Goal: Information Seeking & Learning: Find specific page/section

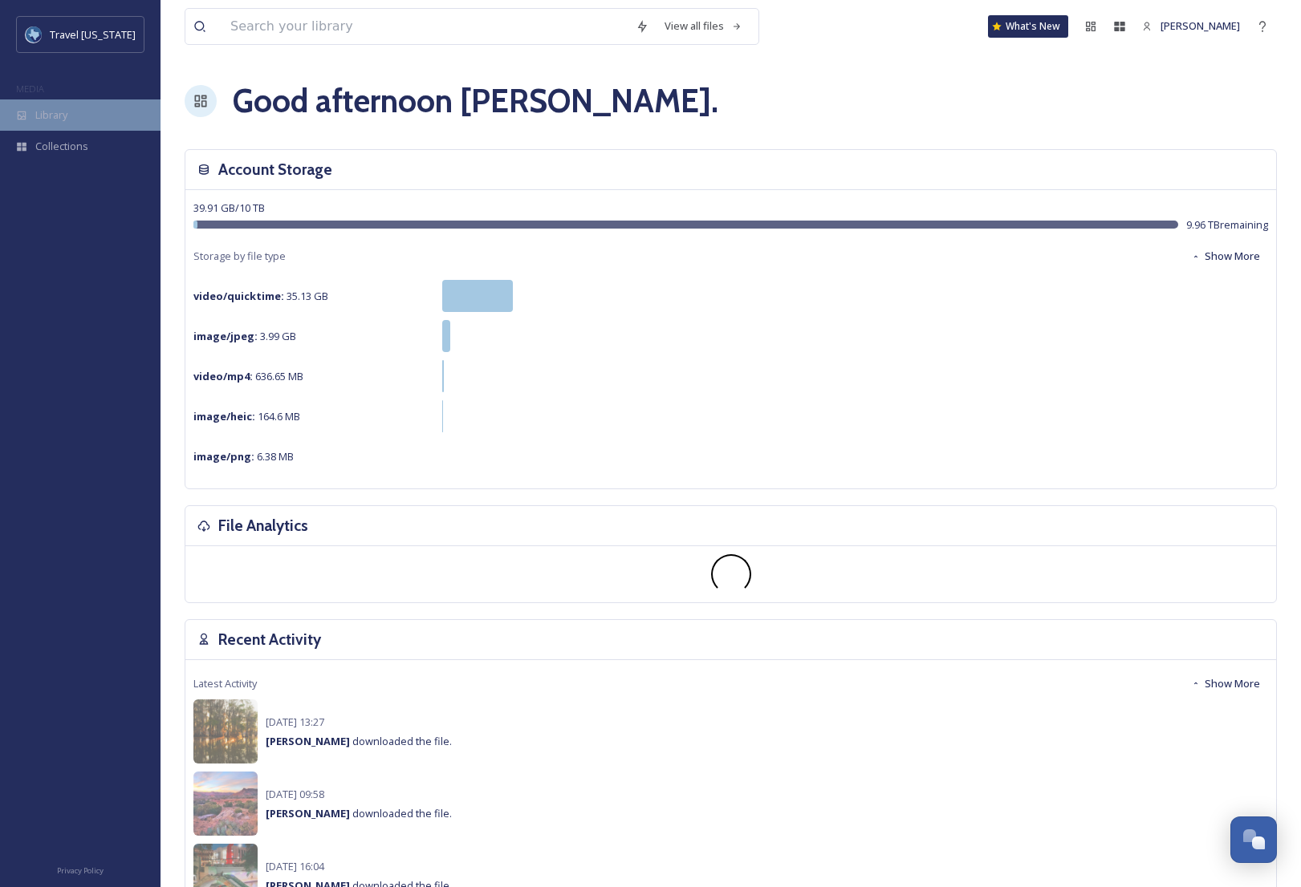
click at [57, 114] on span "Library" at bounding box center [51, 115] width 32 height 15
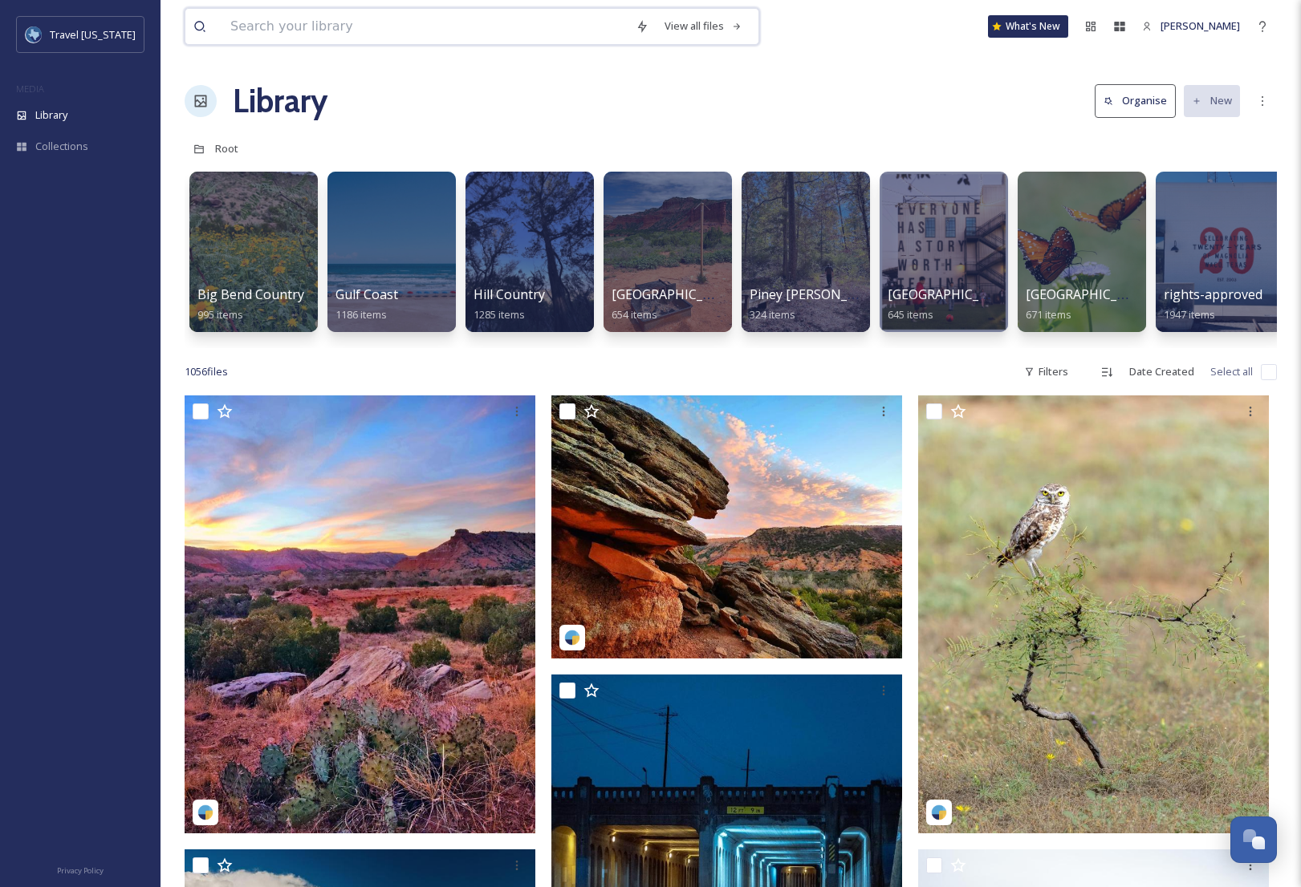
click at [361, 23] on input at bounding box center [424, 26] width 405 height 35
type input "Old Settlers music festival"
type input "O"
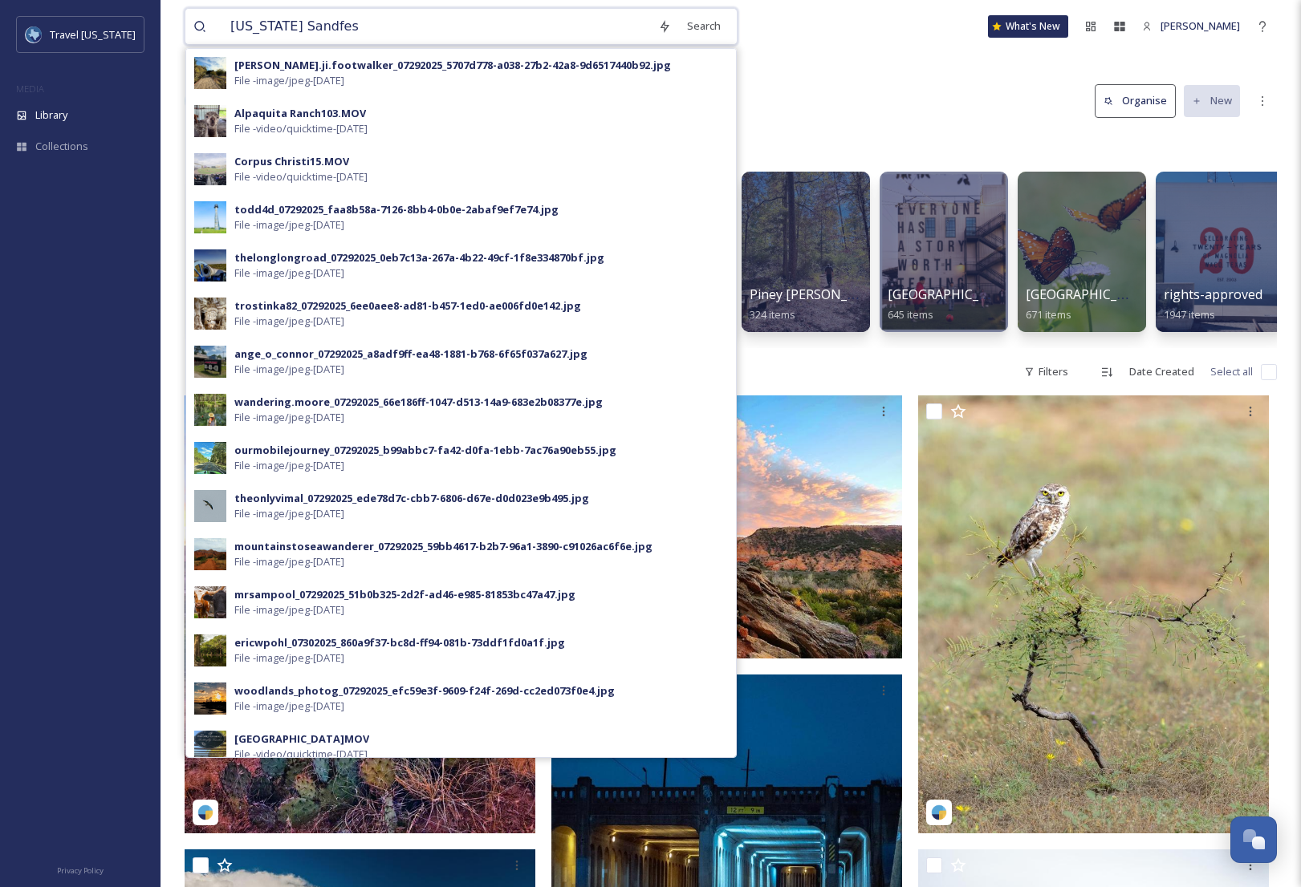
type input "[US_STATE] Sandfest"
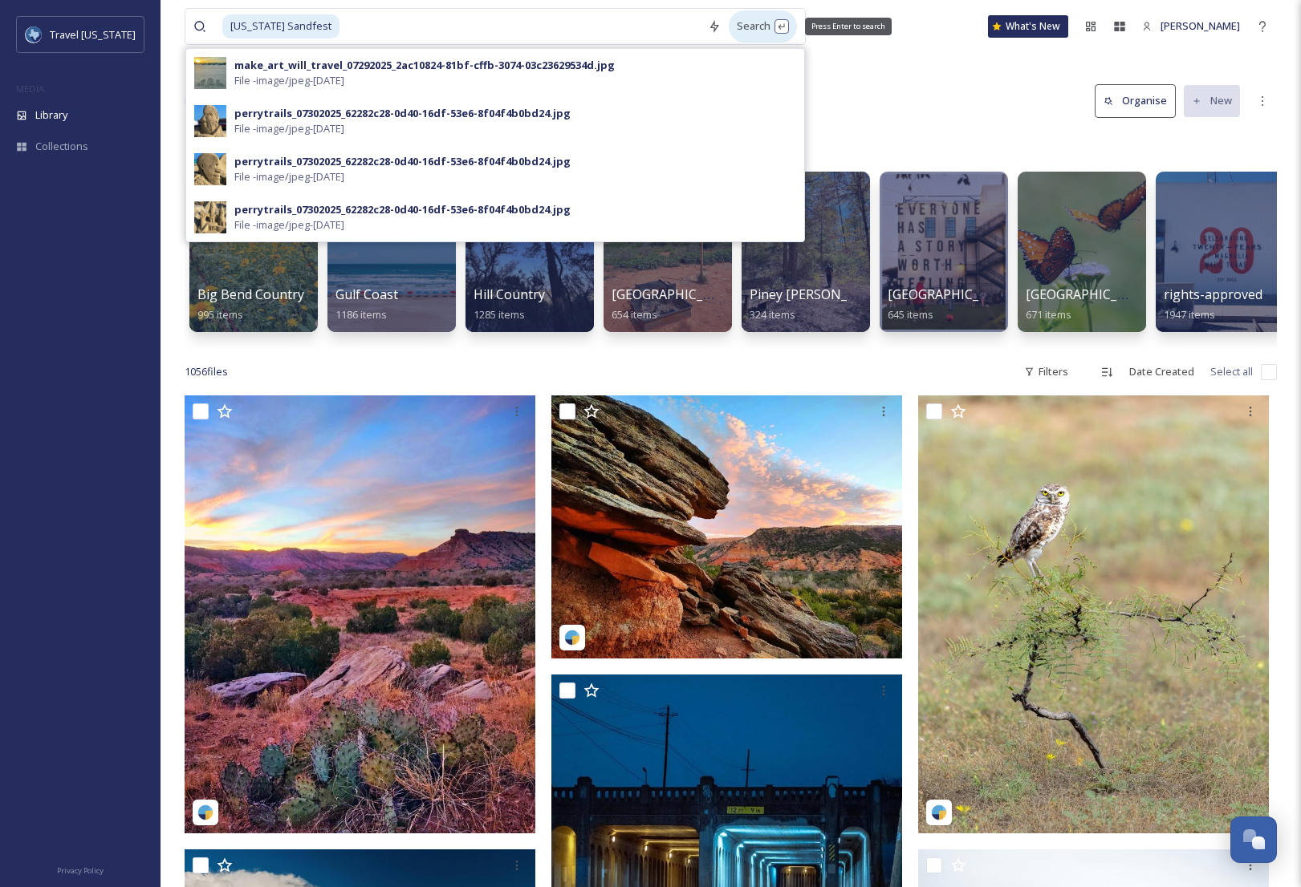
click at [734, 29] on div "Search Press Enter to search" at bounding box center [763, 25] width 68 height 31
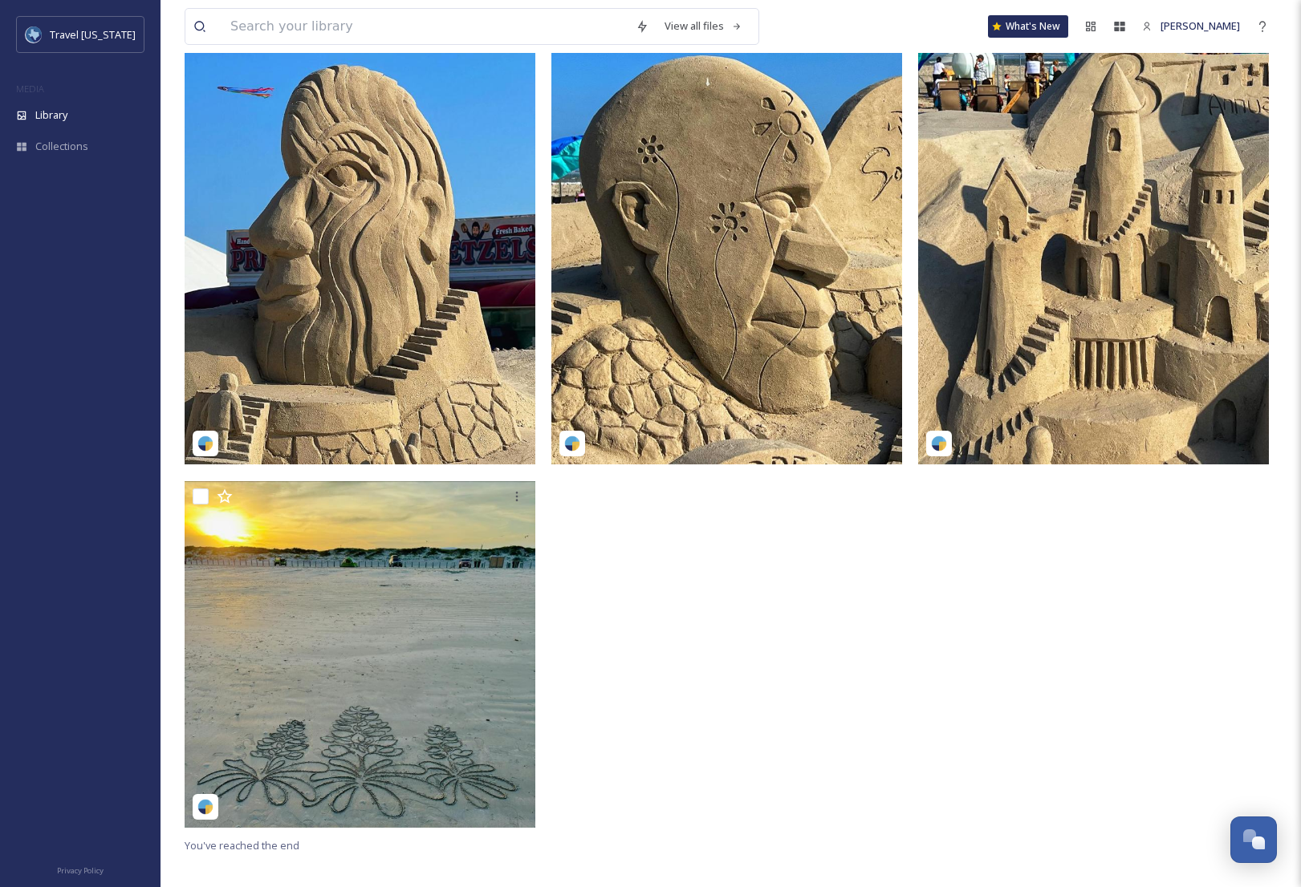
scroll to position [197, 0]
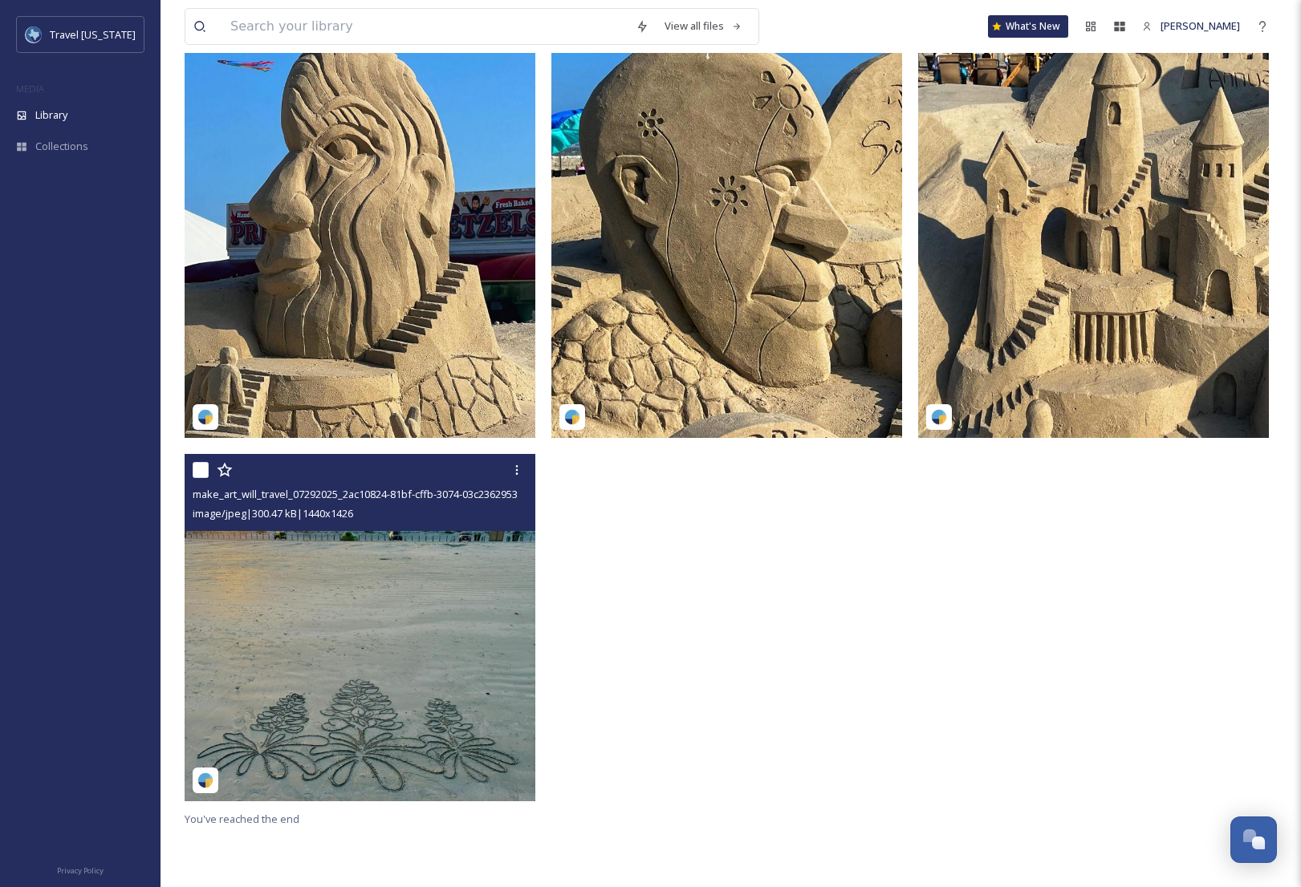
click at [363, 636] on img at bounding box center [360, 628] width 351 height 347
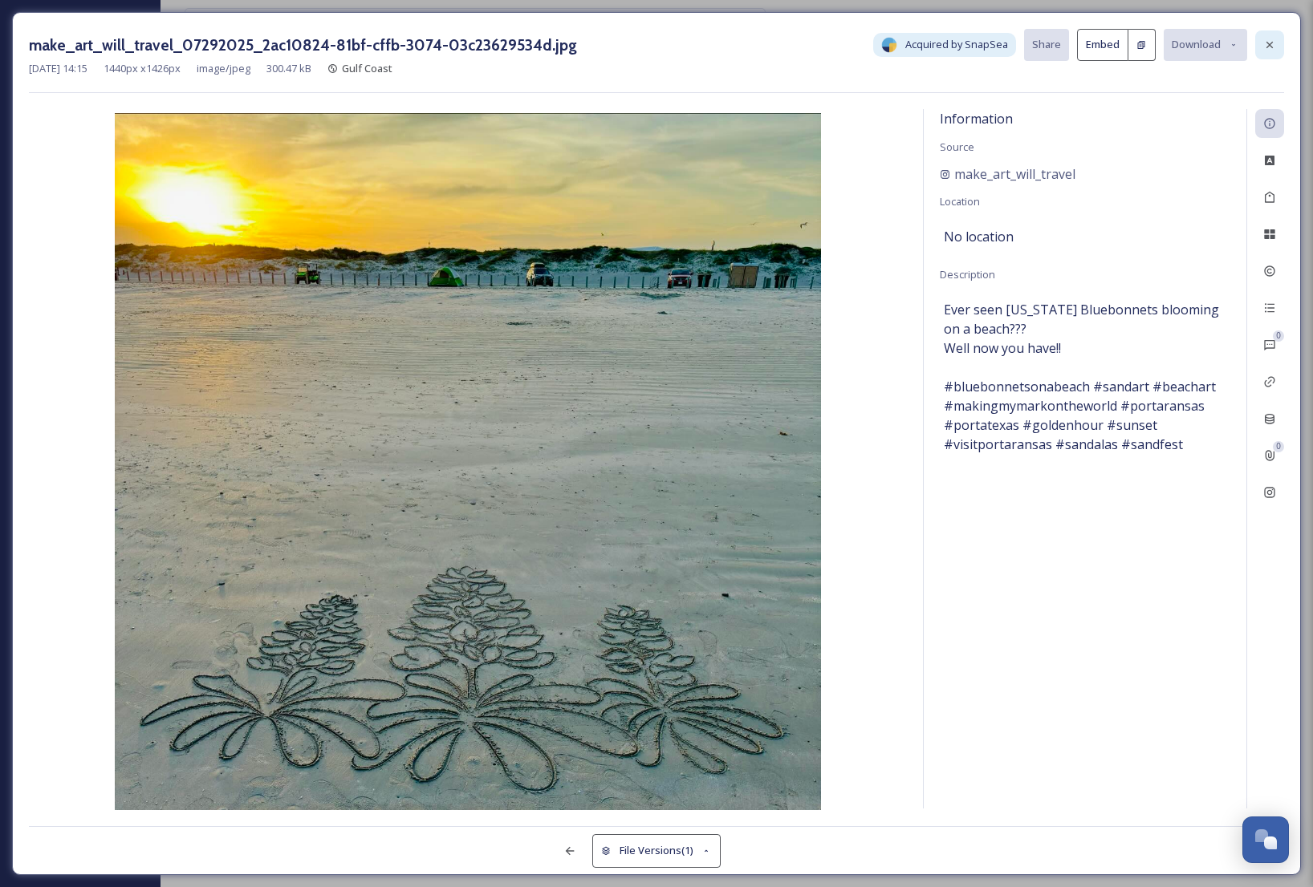
click at [1267, 41] on icon at bounding box center [1269, 45] width 13 height 13
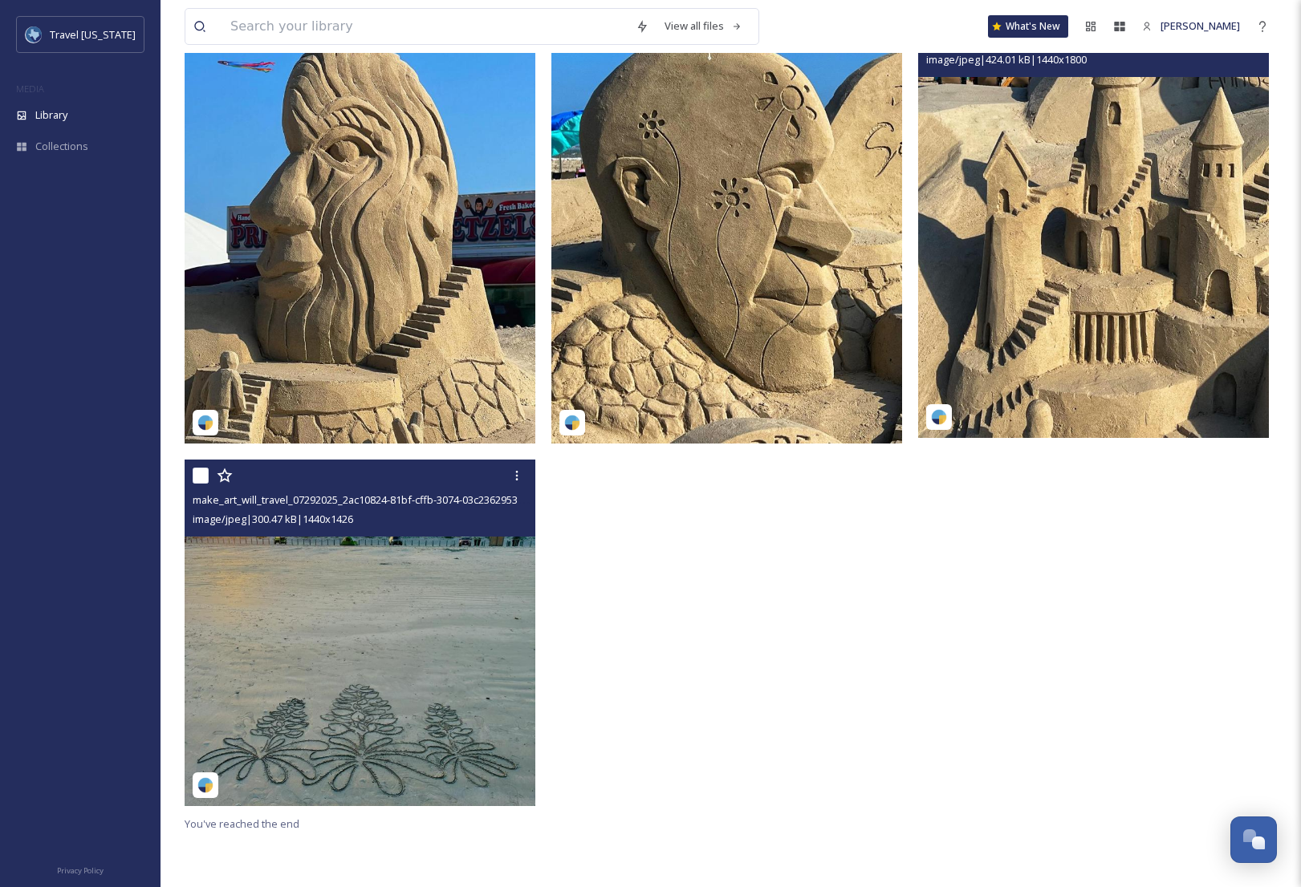
scroll to position [116, 0]
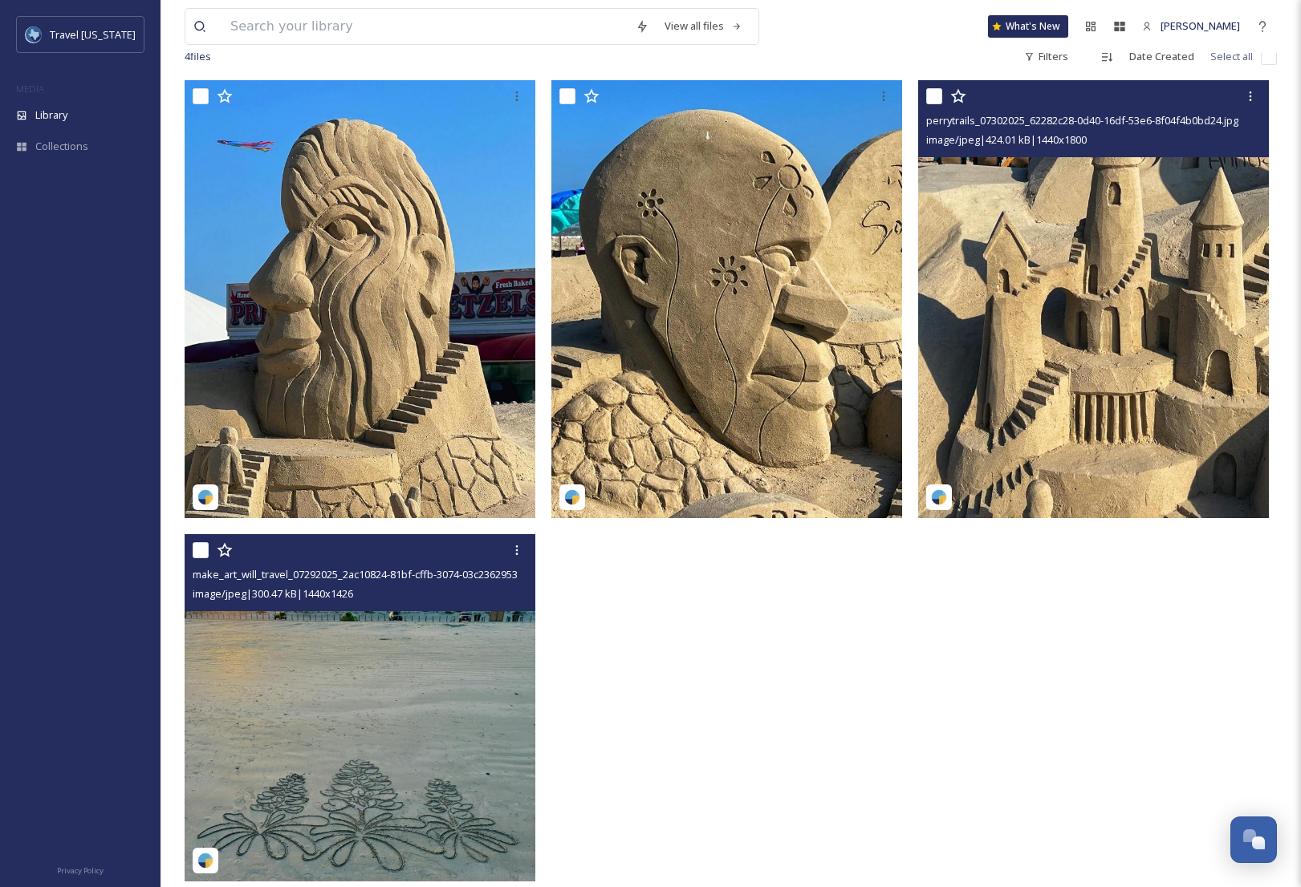
click at [1084, 238] on img at bounding box center [1093, 299] width 351 height 438
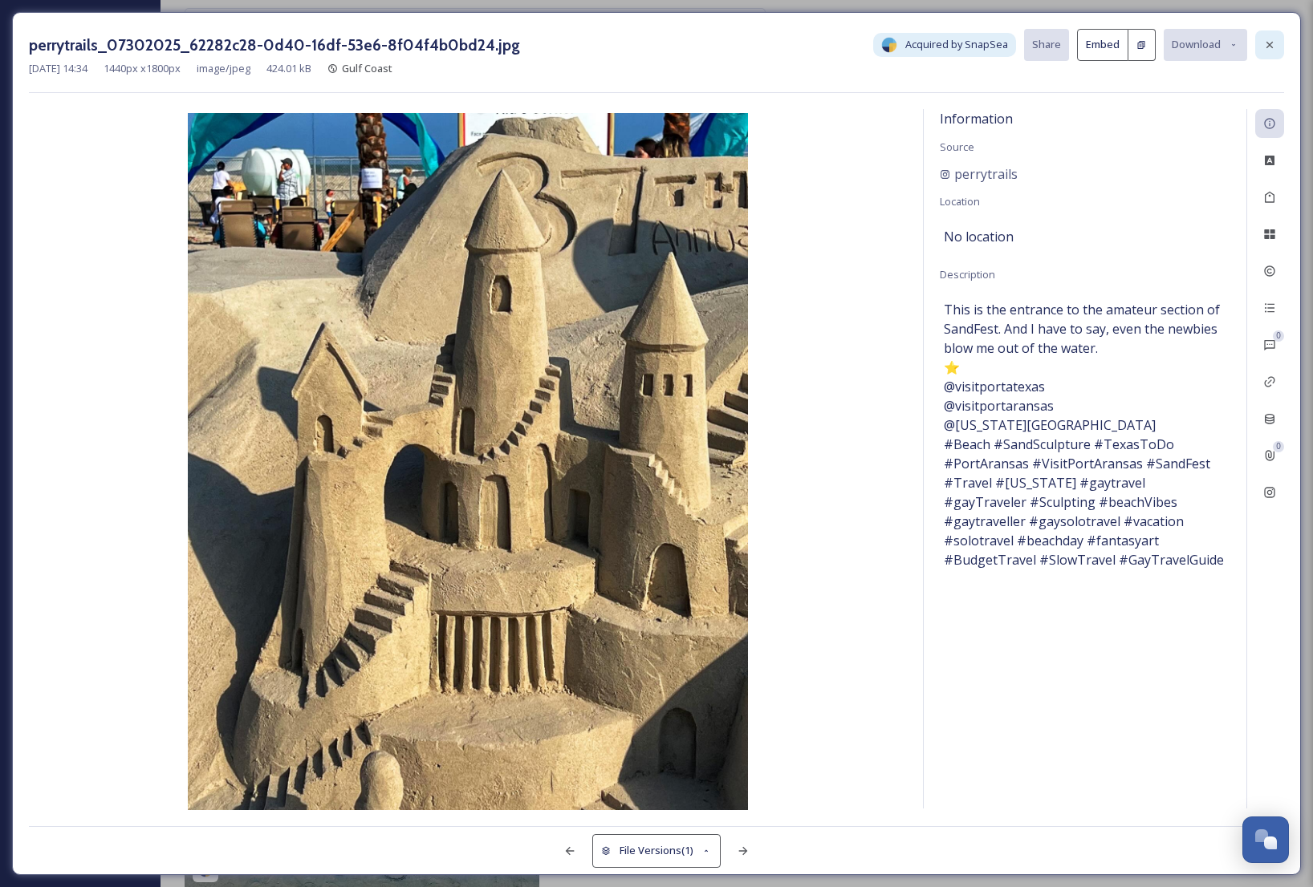
click at [1268, 43] on icon at bounding box center [1269, 45] width 13 height 13
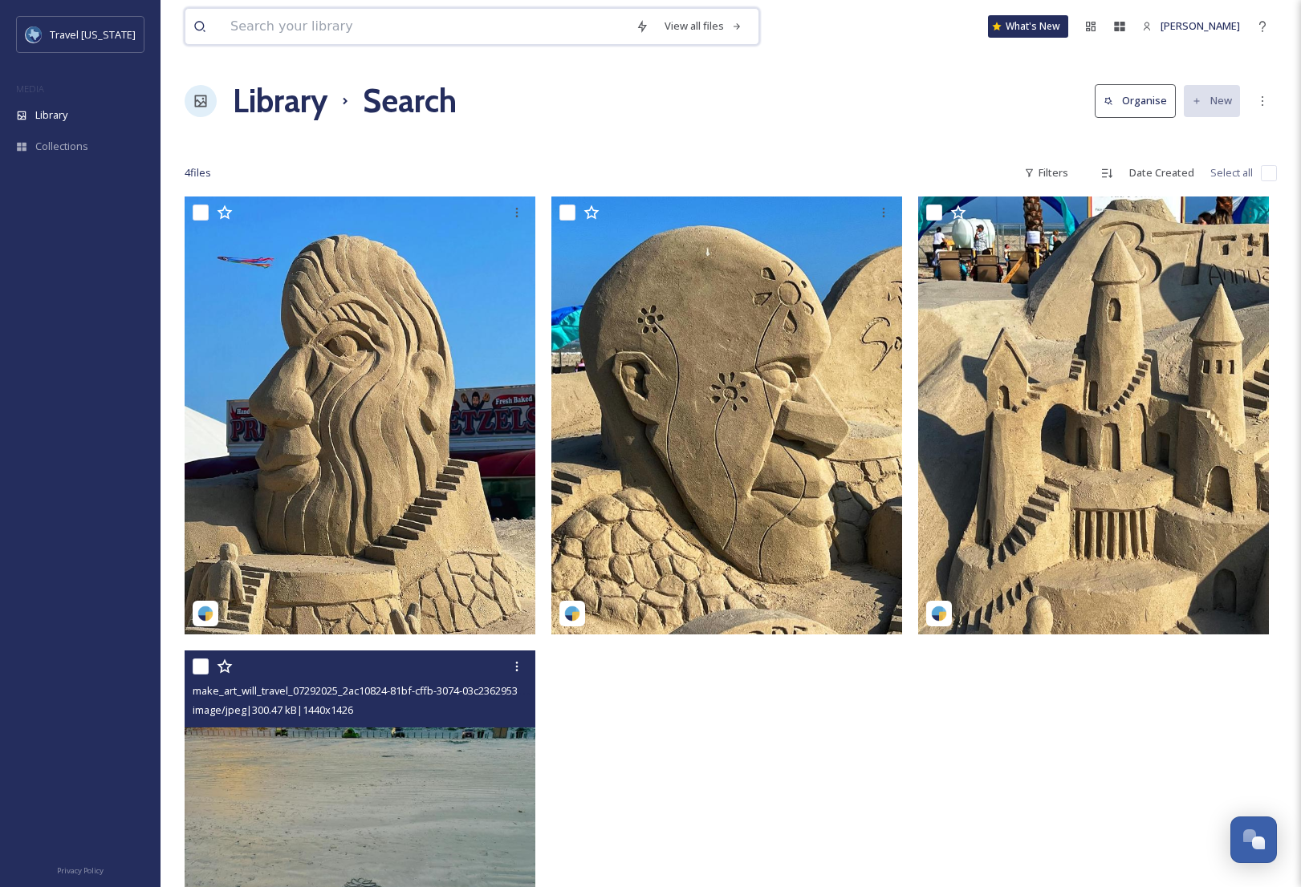
click at [391, 29] on input at bounding box center [424, 26] width 405 height 35
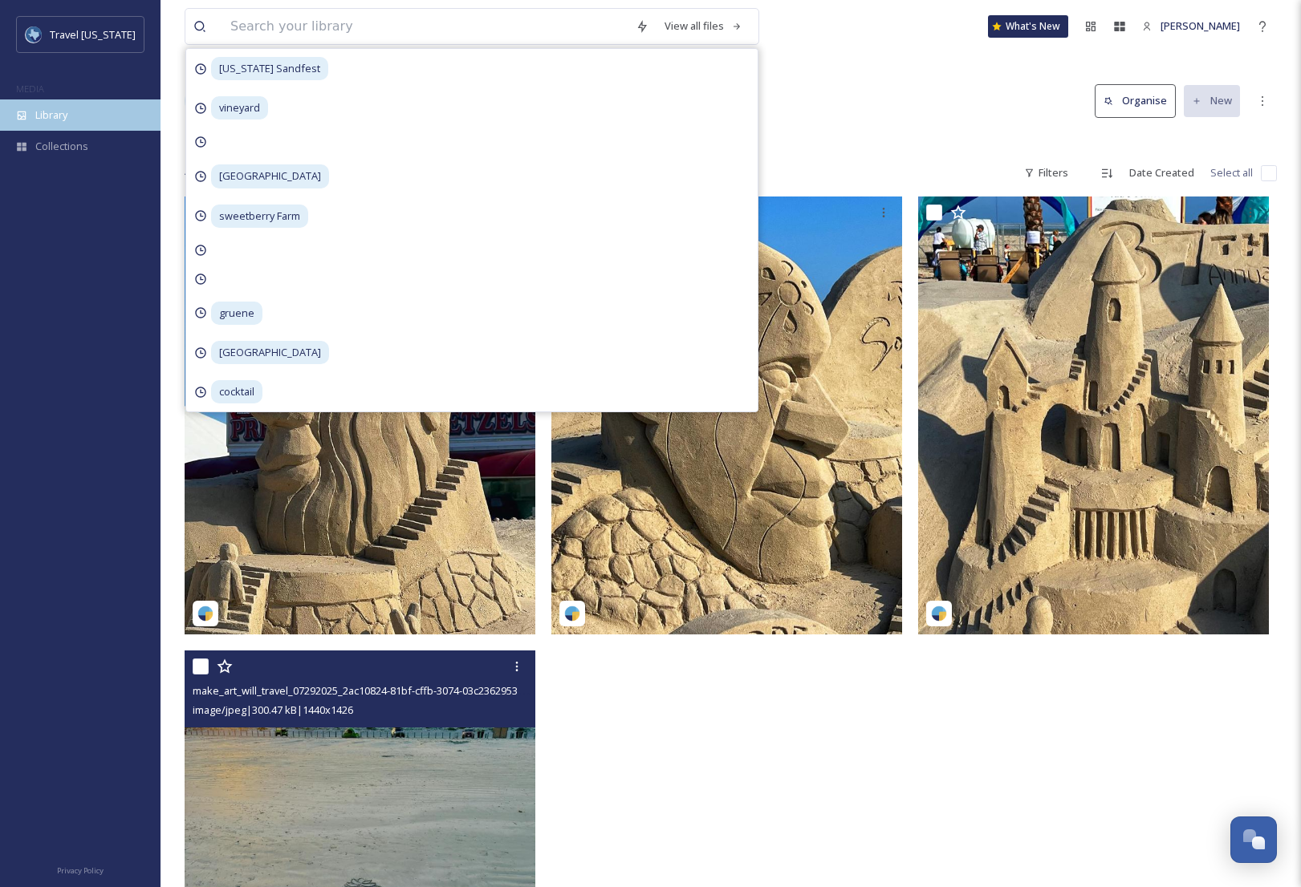
click at [84, 120] on div "Library" at bounding box center [80, 114] width 160 height 31
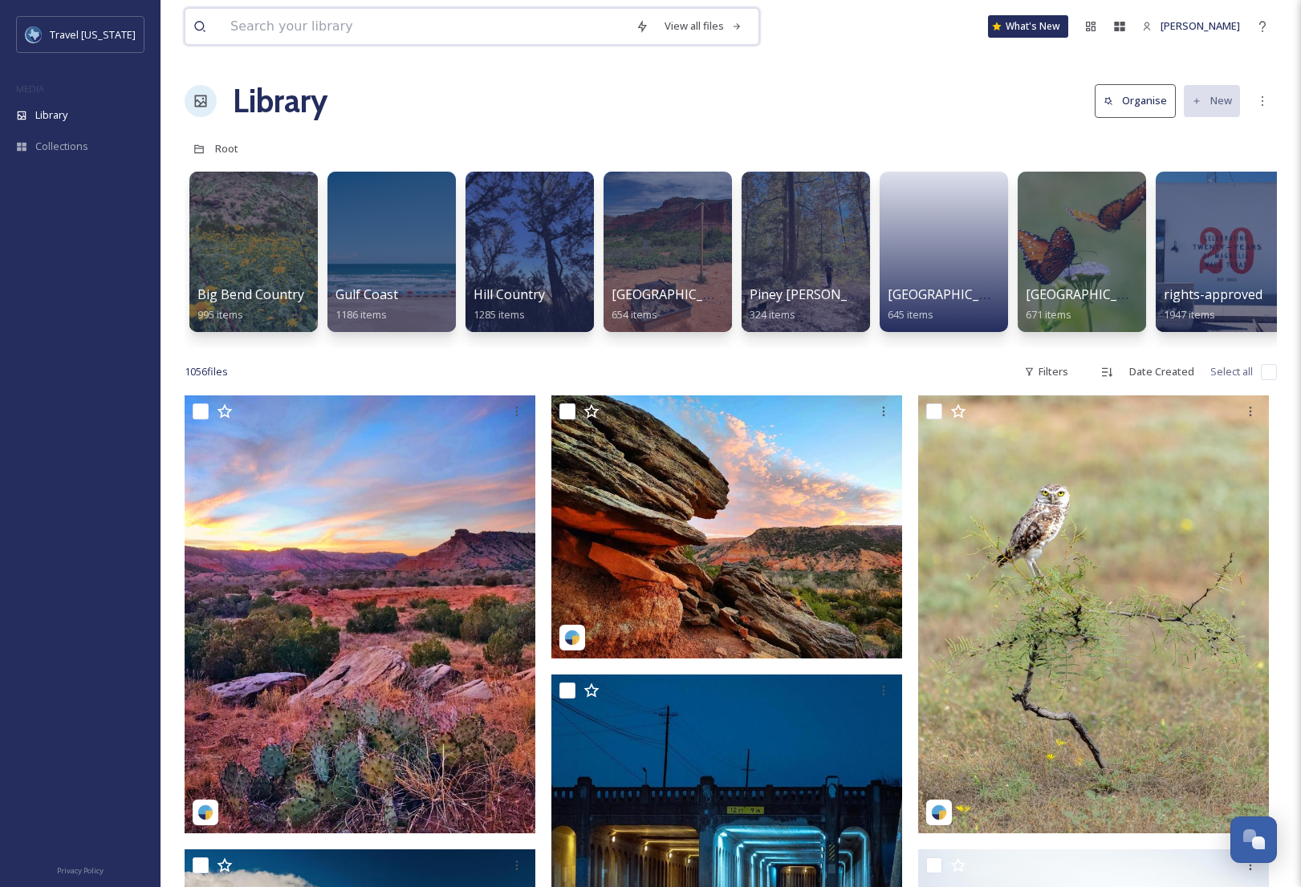
click at [311, 26] on input at bounding box center [424, 26] width 405 height 35
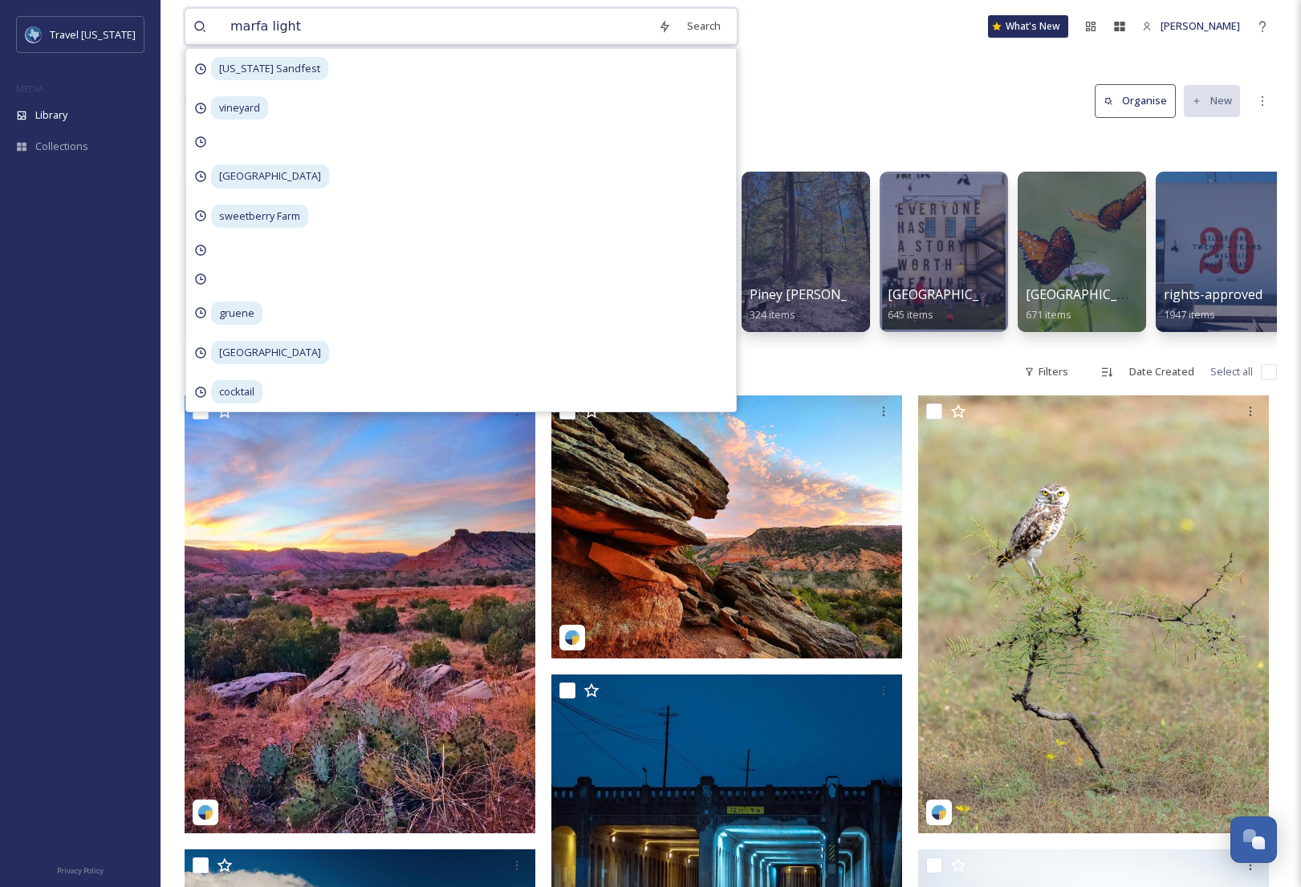
type input "marfa lights"
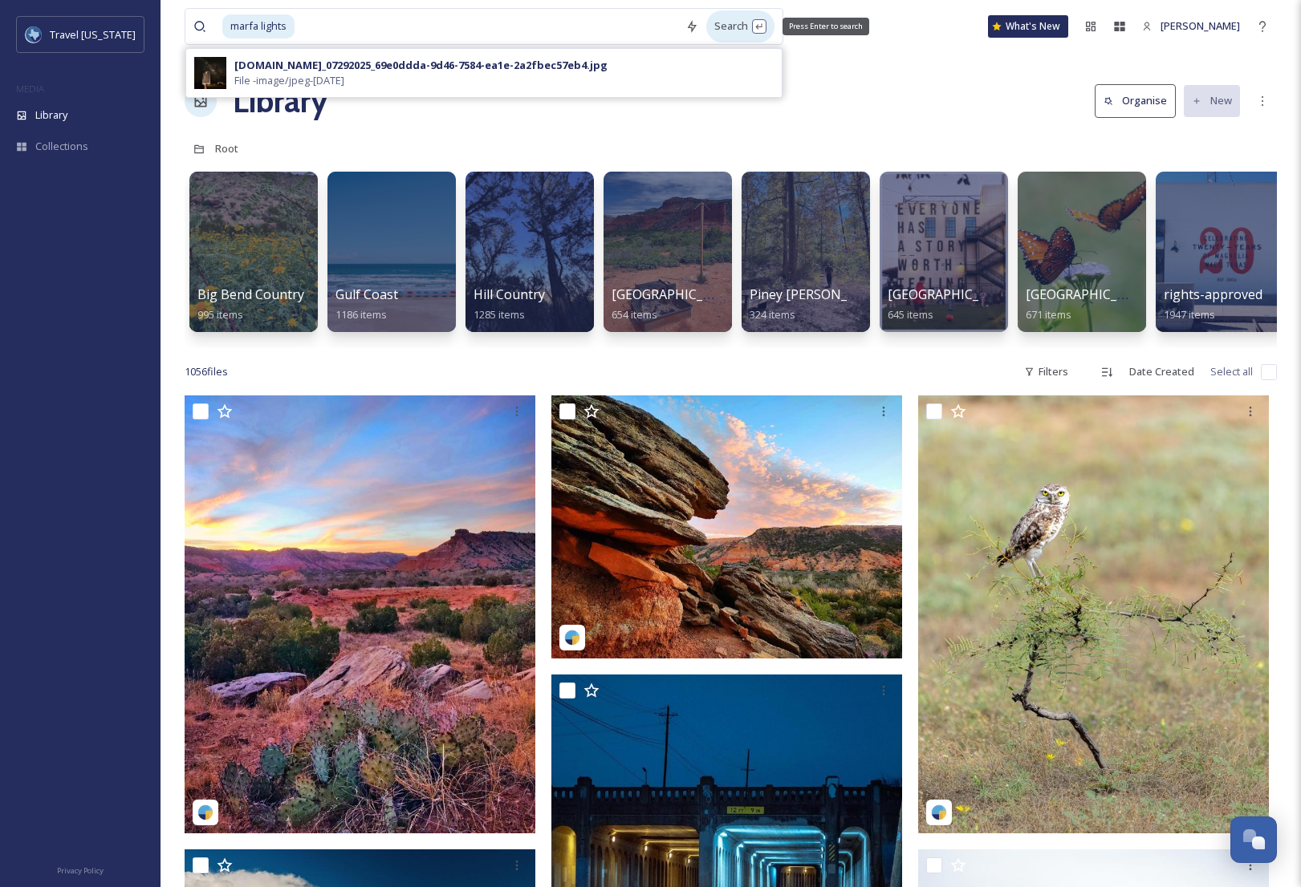
click at [721, 24] on div "Search Press Enter to search" at bounding box center [740, 25] width 68 height 31
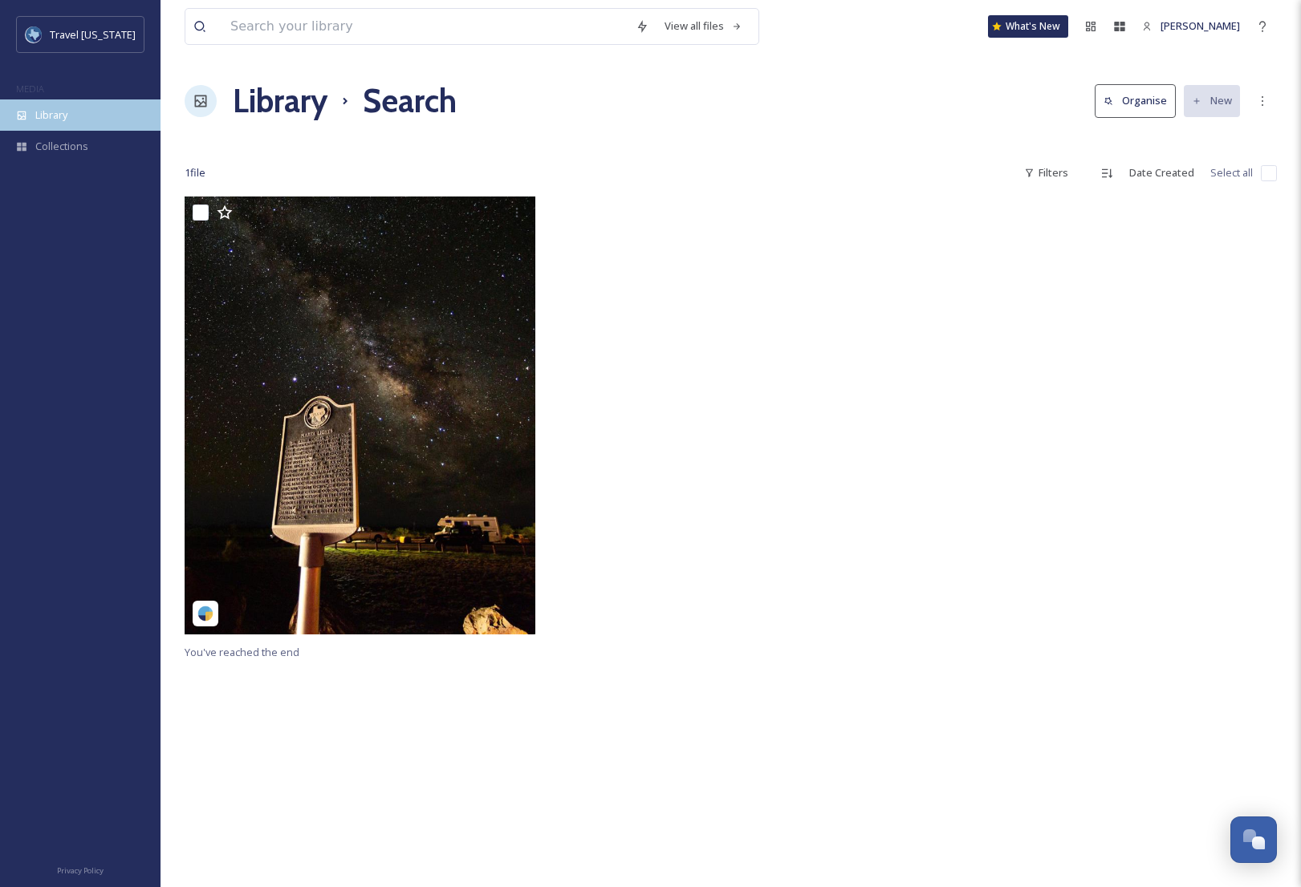
click at [57, 118] on span "Library" at bounding box center [51, 115] width 32 height 15
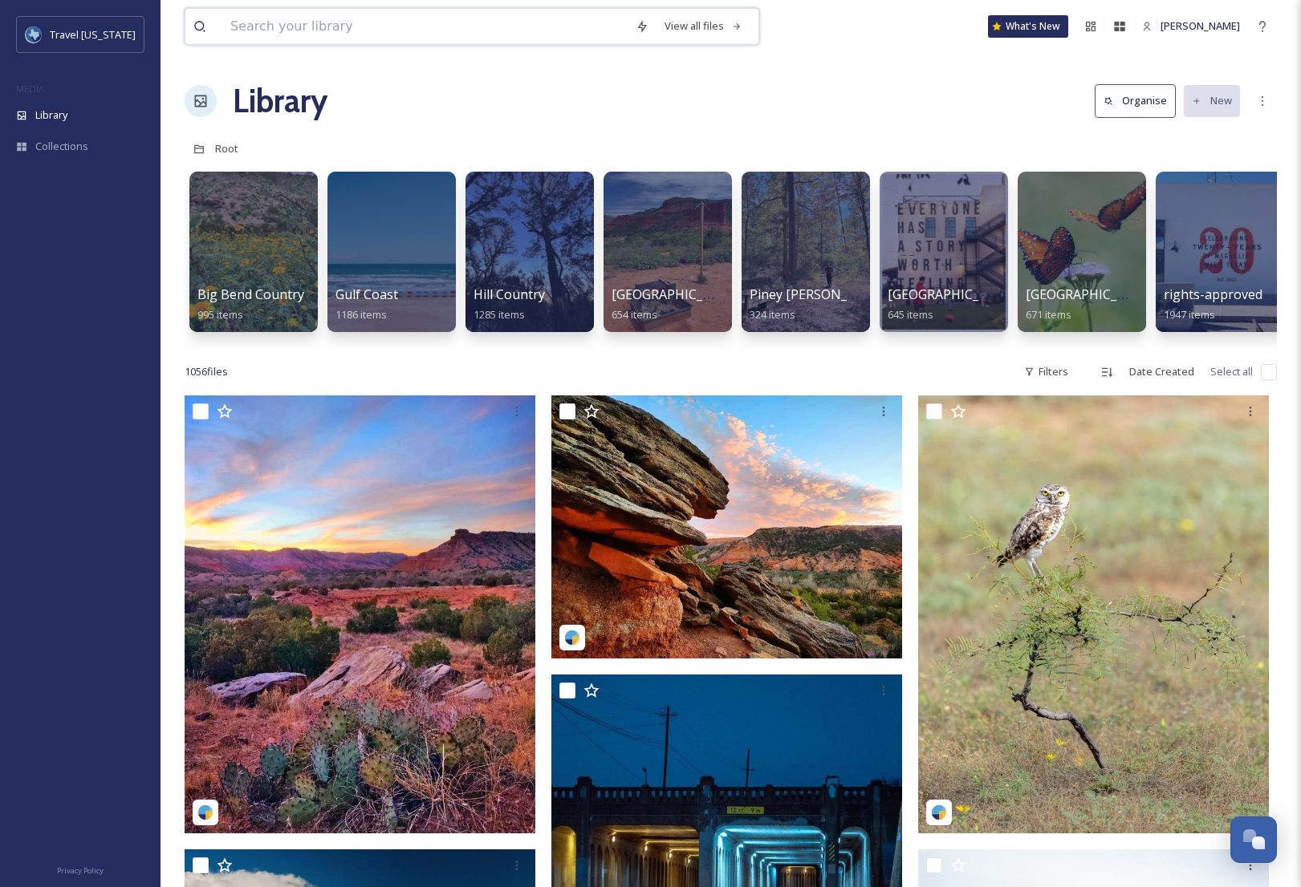
click at [345, 27] on input at bounding box center [424, 26] width 405 height 35
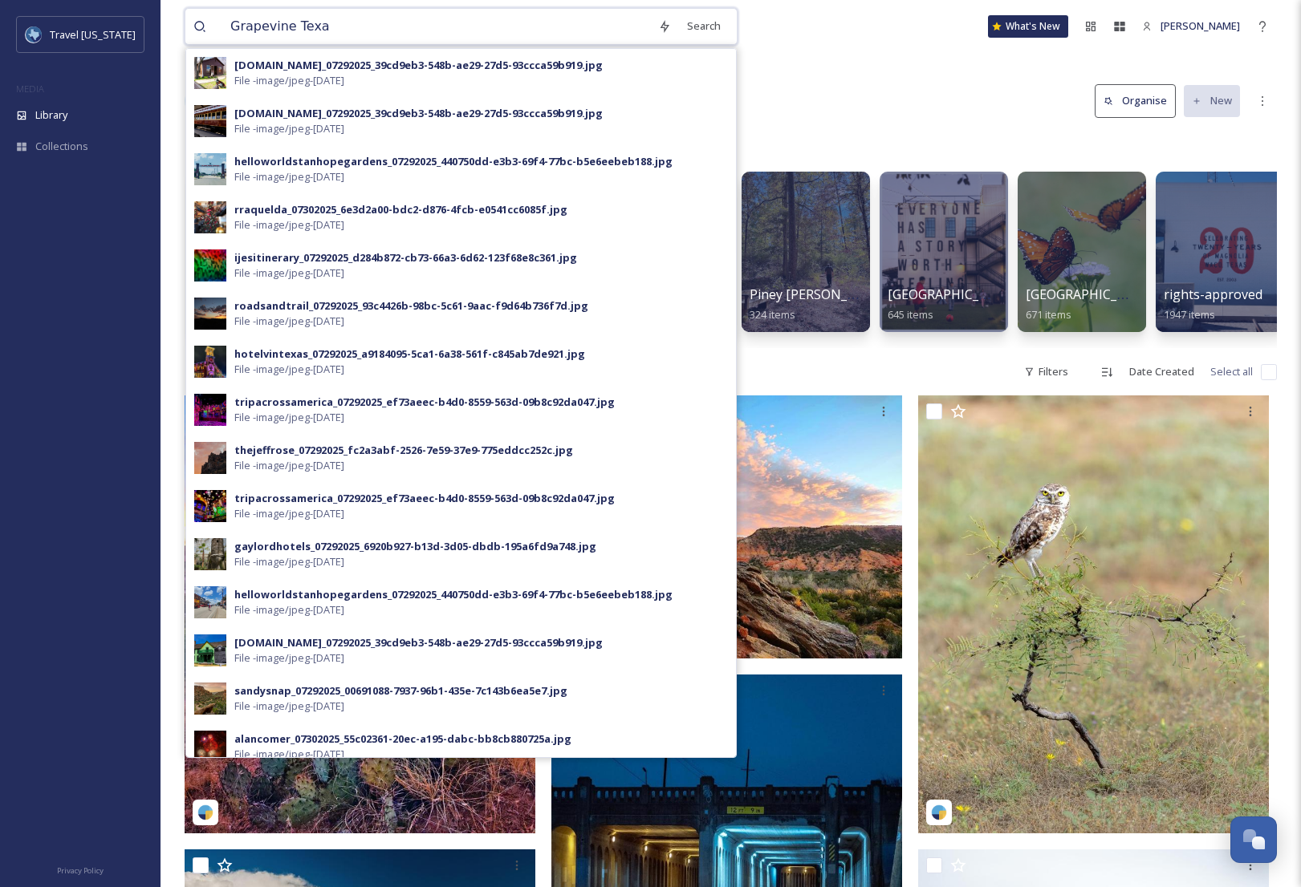
type input "Grapevine [US_STATE]"
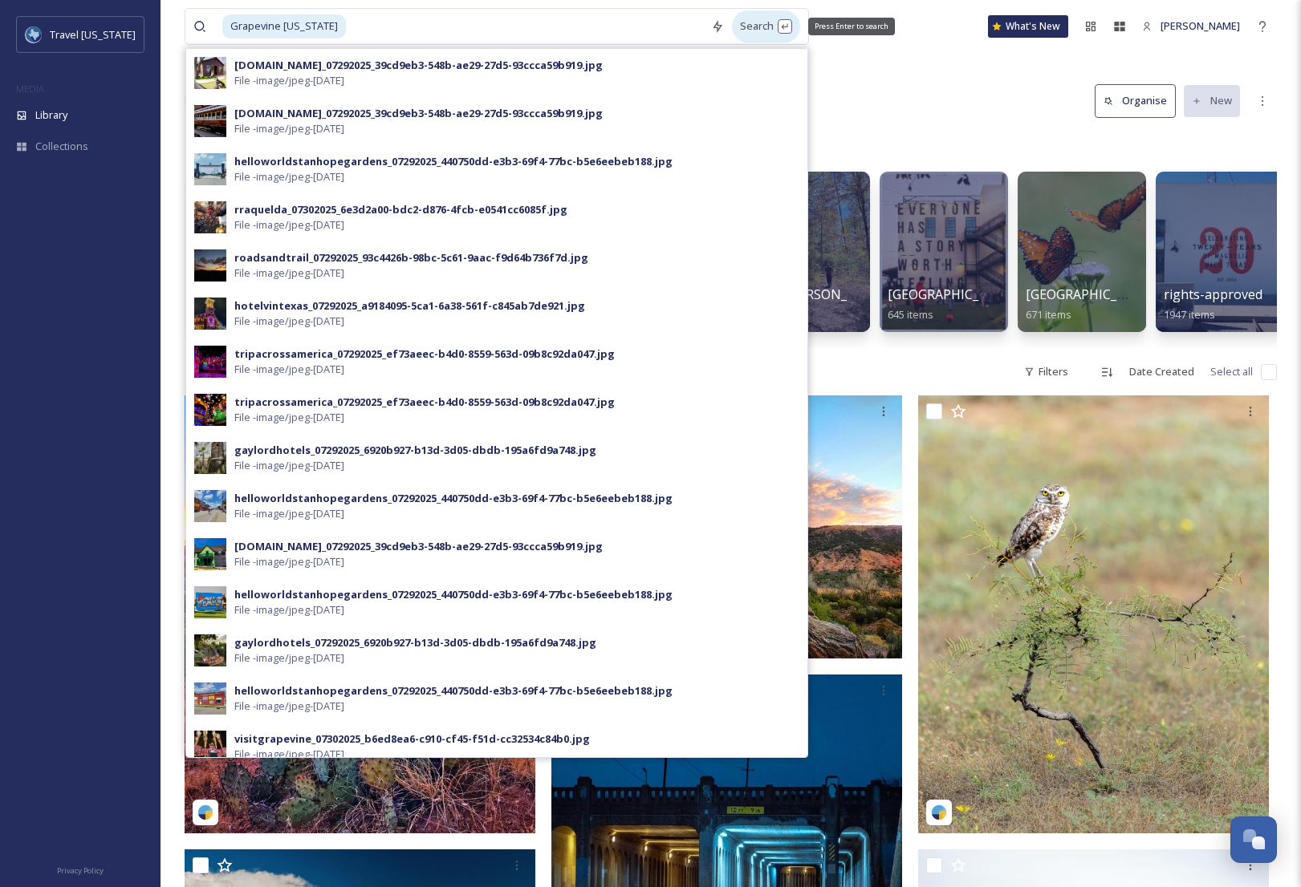
click at [741, 30] on div "Search Press Enter to search" at bounding box center [766, 25] width 68 height 31
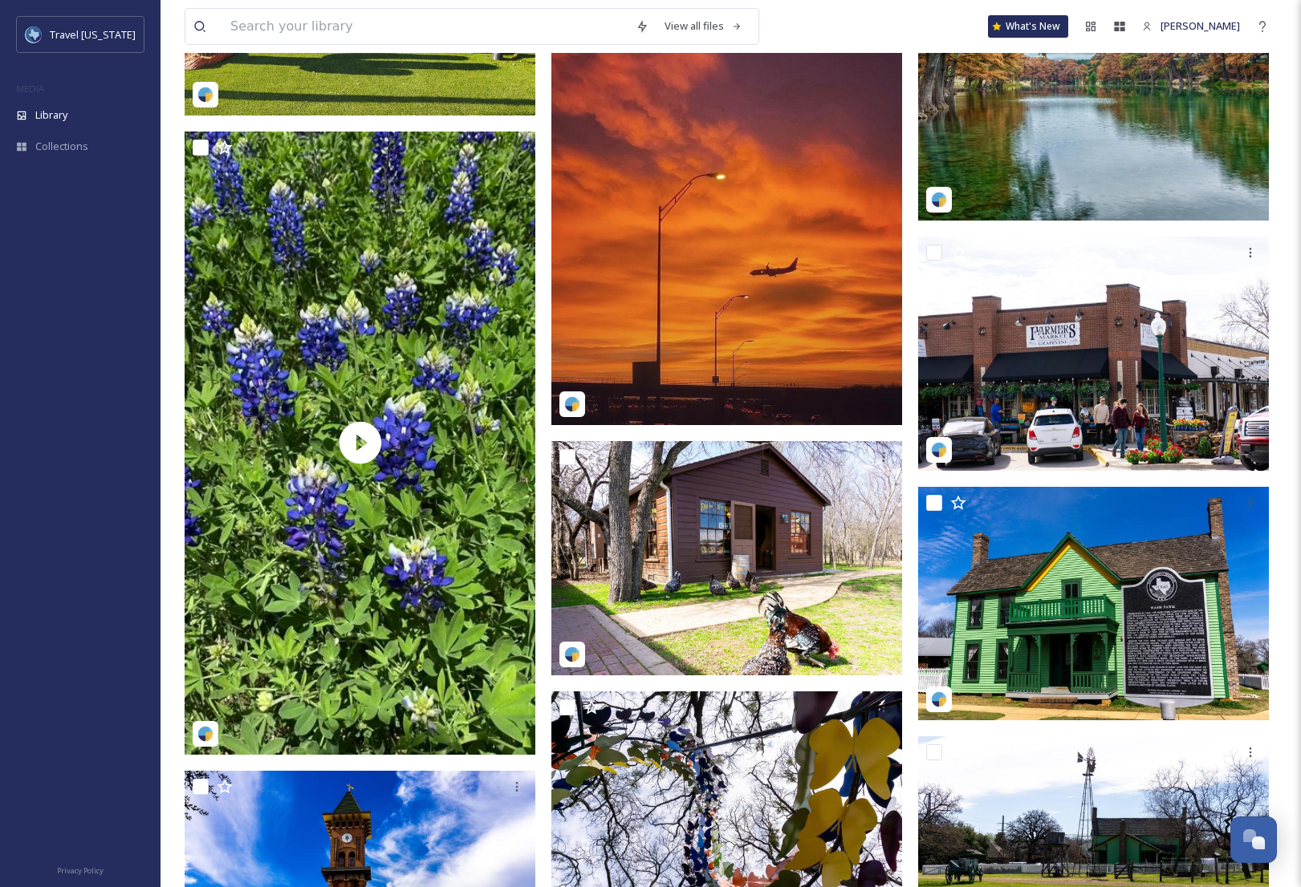
scroll to position [1794, 0]
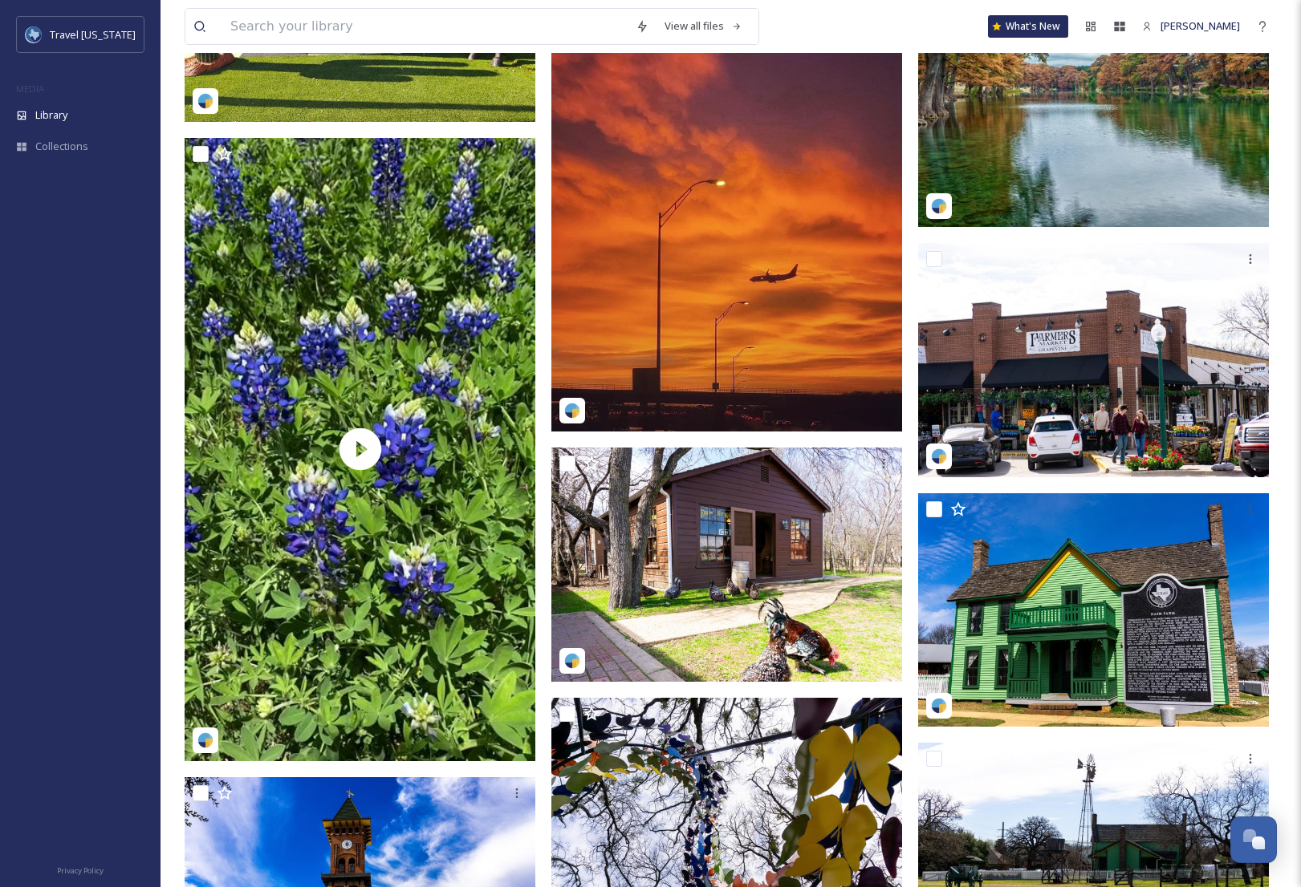
click at [1285, 777] on div "View all files What's New [PERSON_NAME] Library Search Organise New Your Select…" at bounding box center [730, 349] width 1140 height 4286
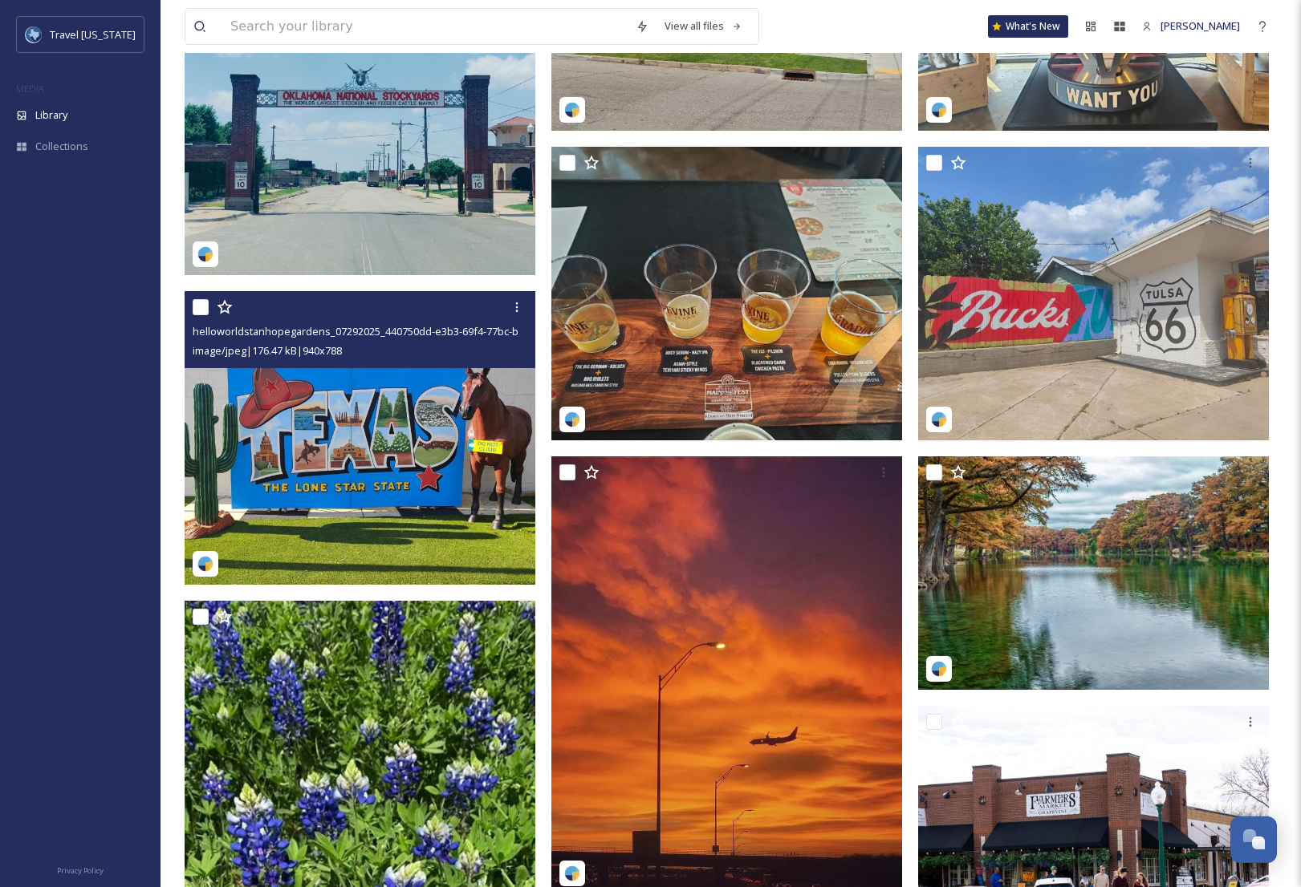
scroll to position [1313, 0]
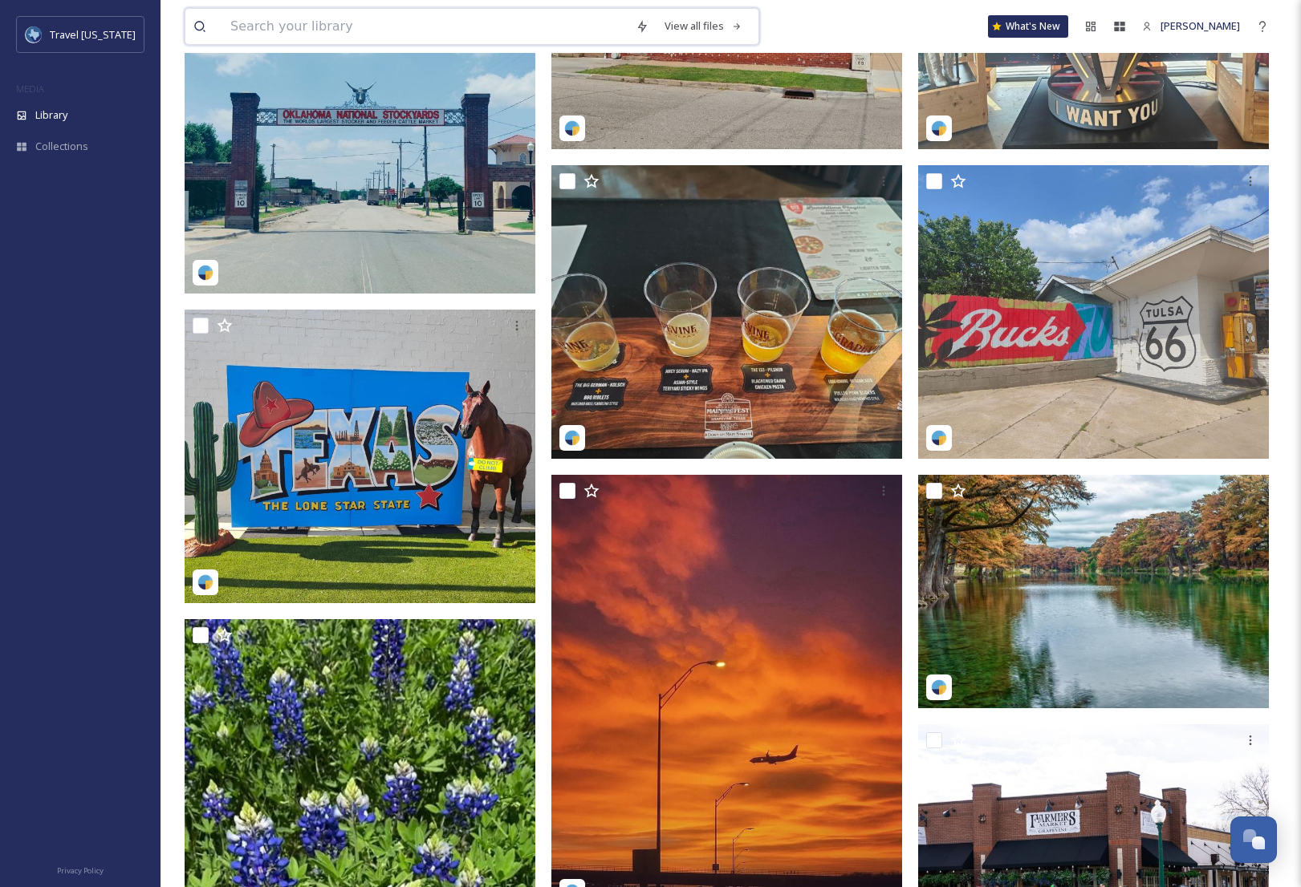
click at [367, 27] on input at bounding box center [424, 26] width 405 height 35
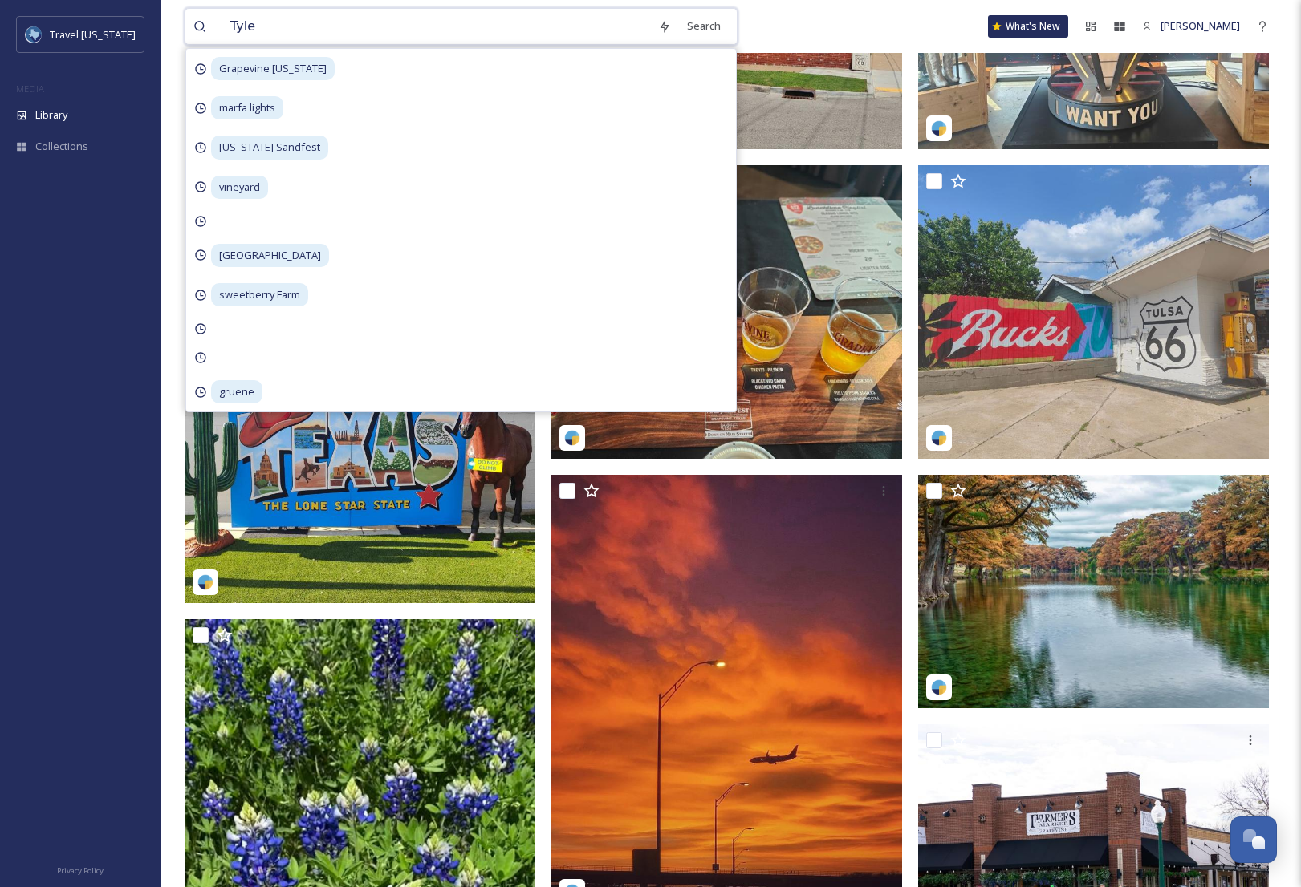
type input "[PERSON_NAME]"
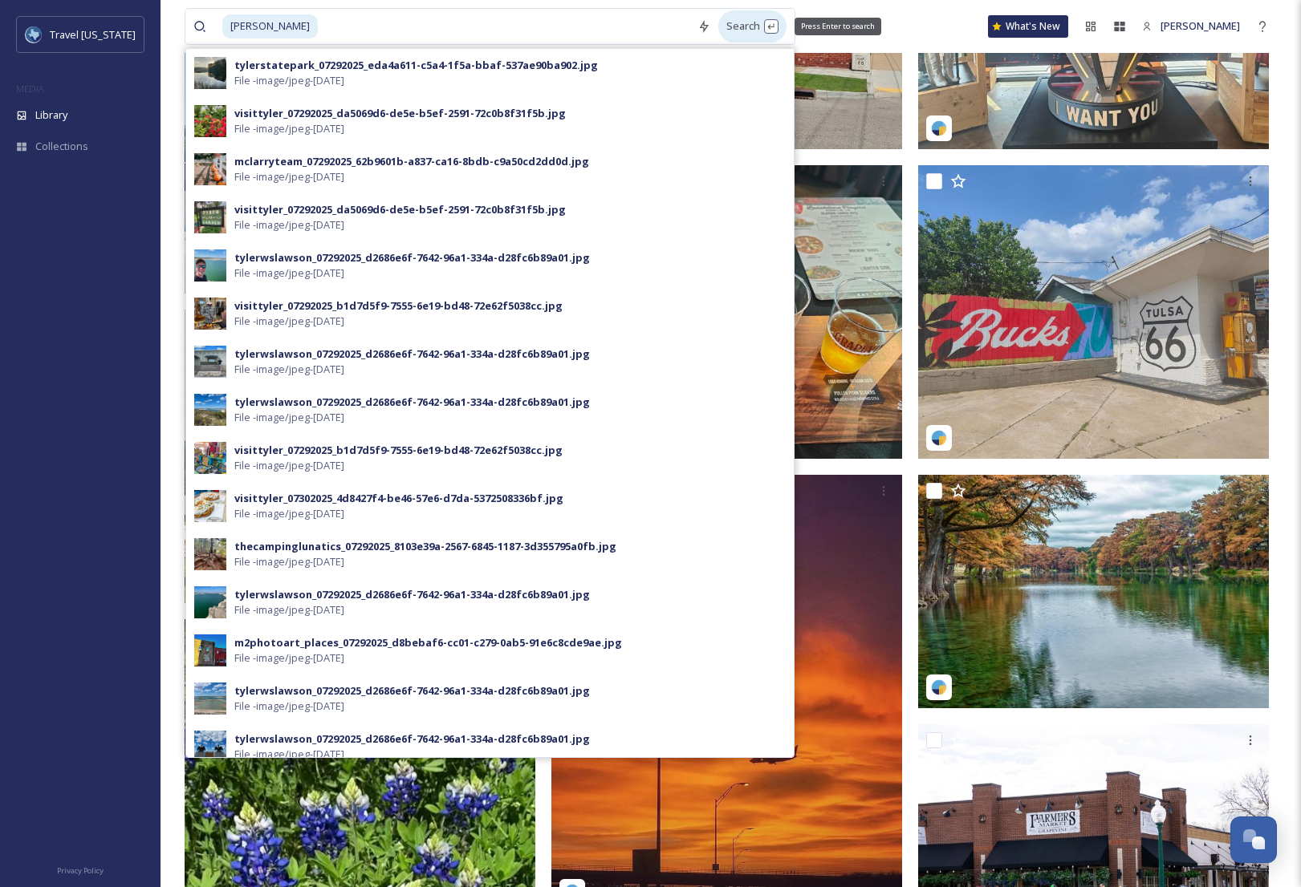
click at [718, 23] on div "Search Press Enter to search" at bounding box center [752, 25] width 68 height 31
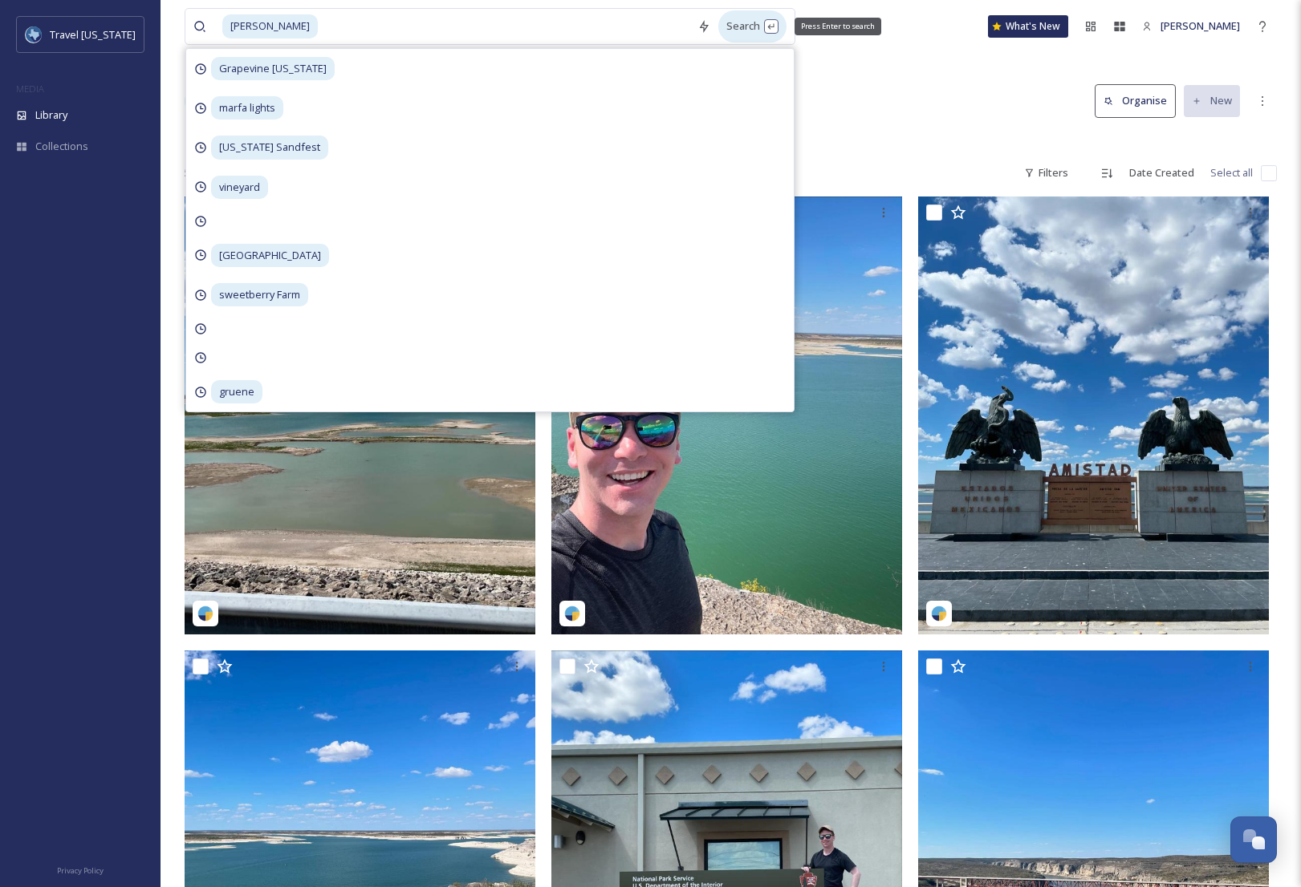
click at [718, 23] on div "Search Press Enter to search" at bounding box center [752, 25] width 68 height 31
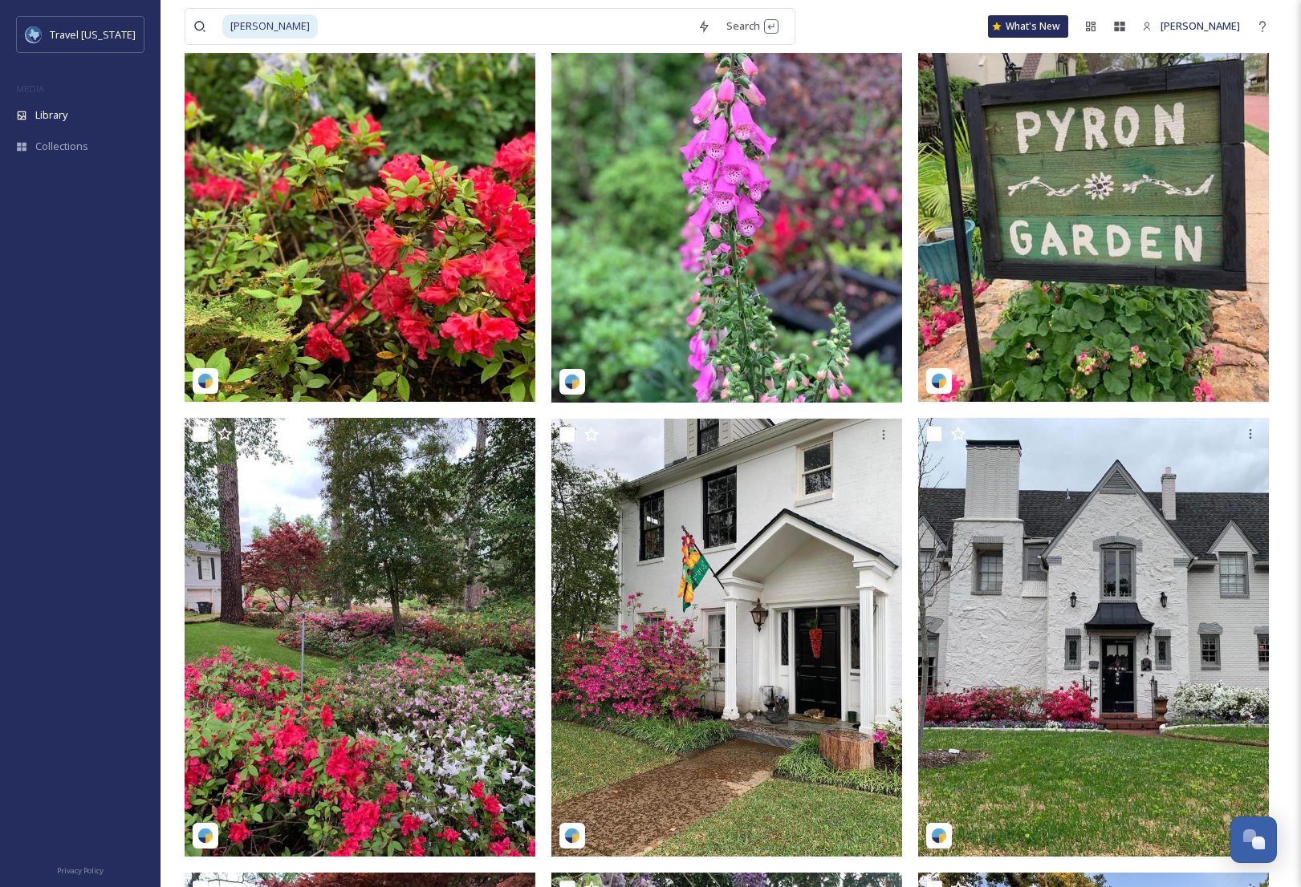
scroll to position [1809, 0]
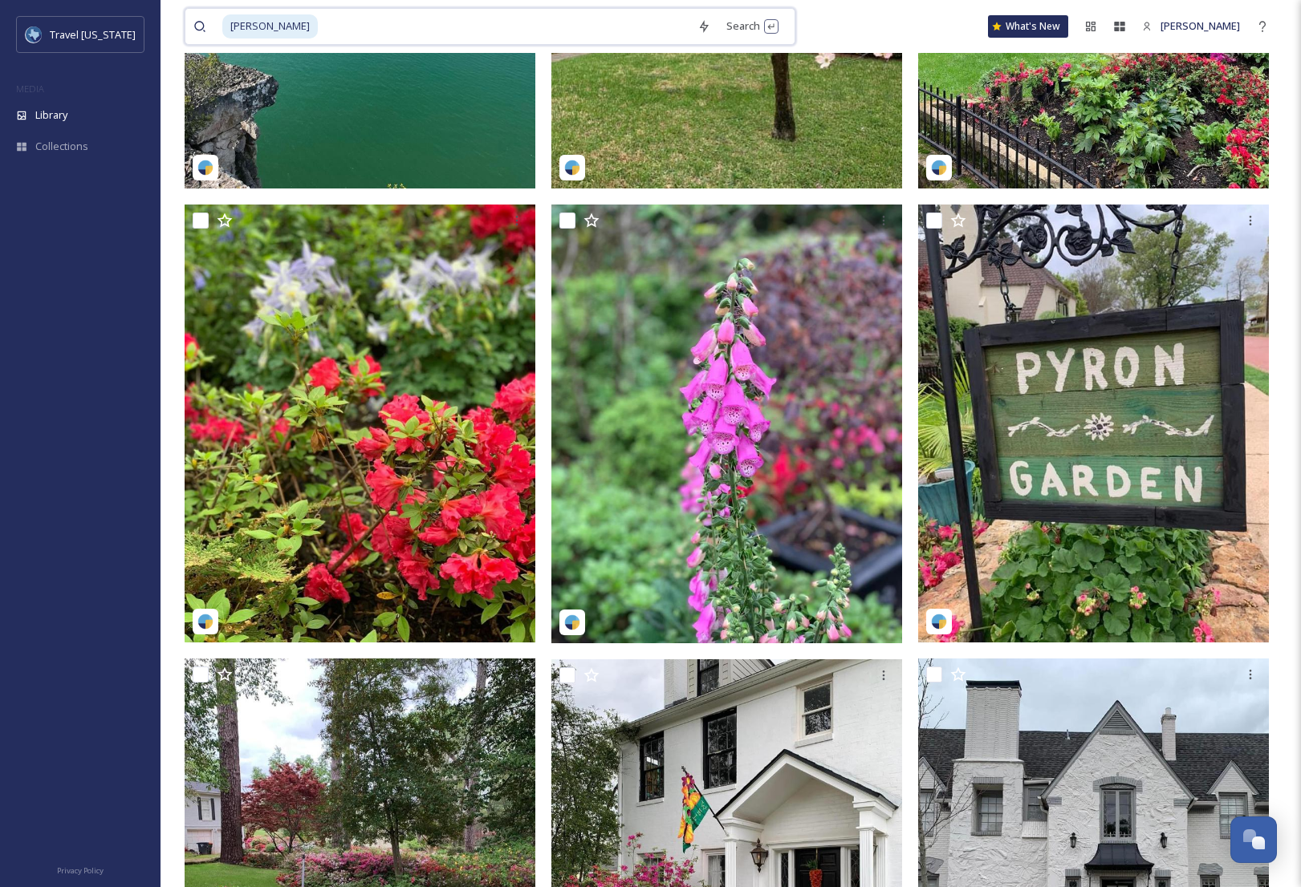
click at [362, 22] on input at bounding box center [504, 26] width 370 height 35
type input "T"
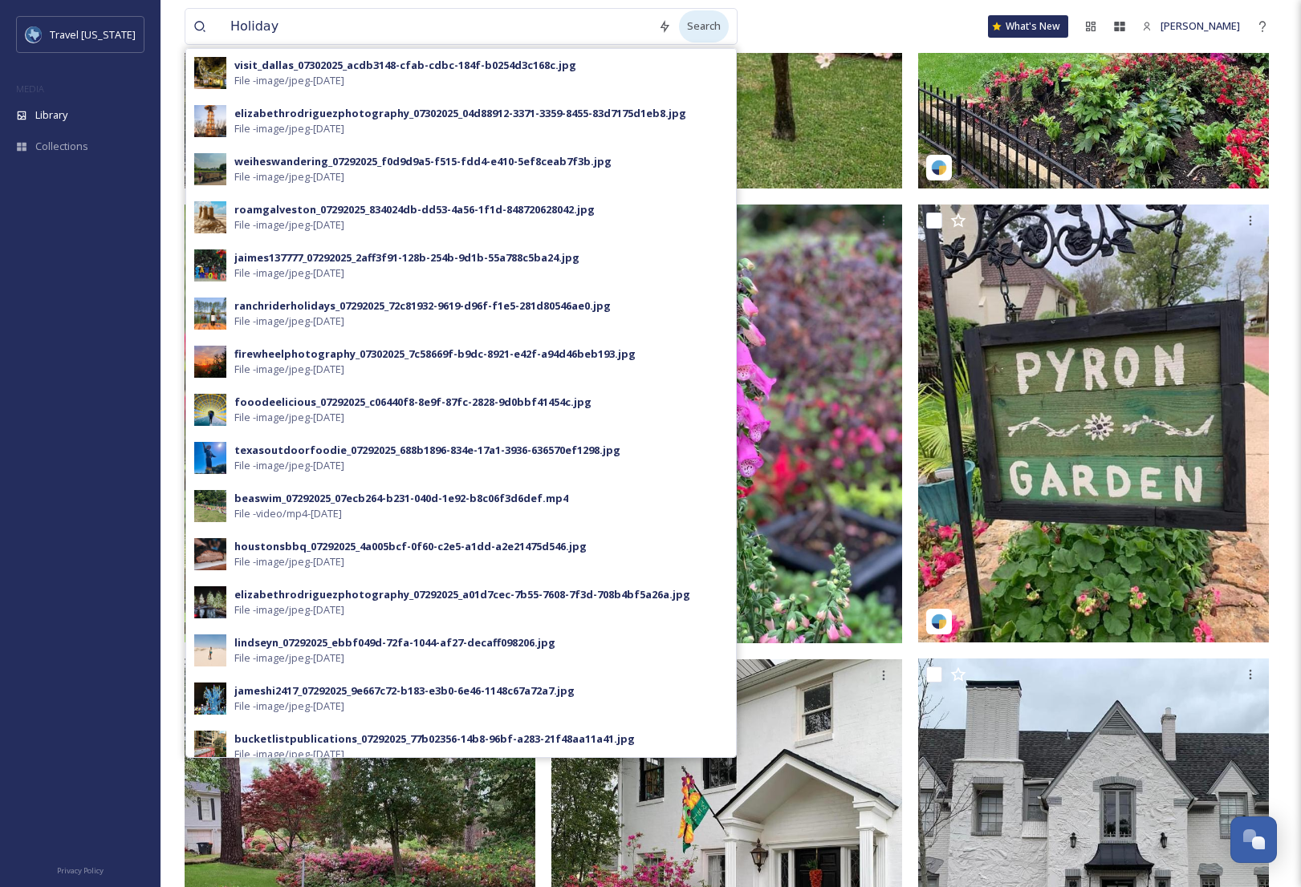
click at [685, 22] on div "Search" at bounding box center [704, 25] width 50 height 31
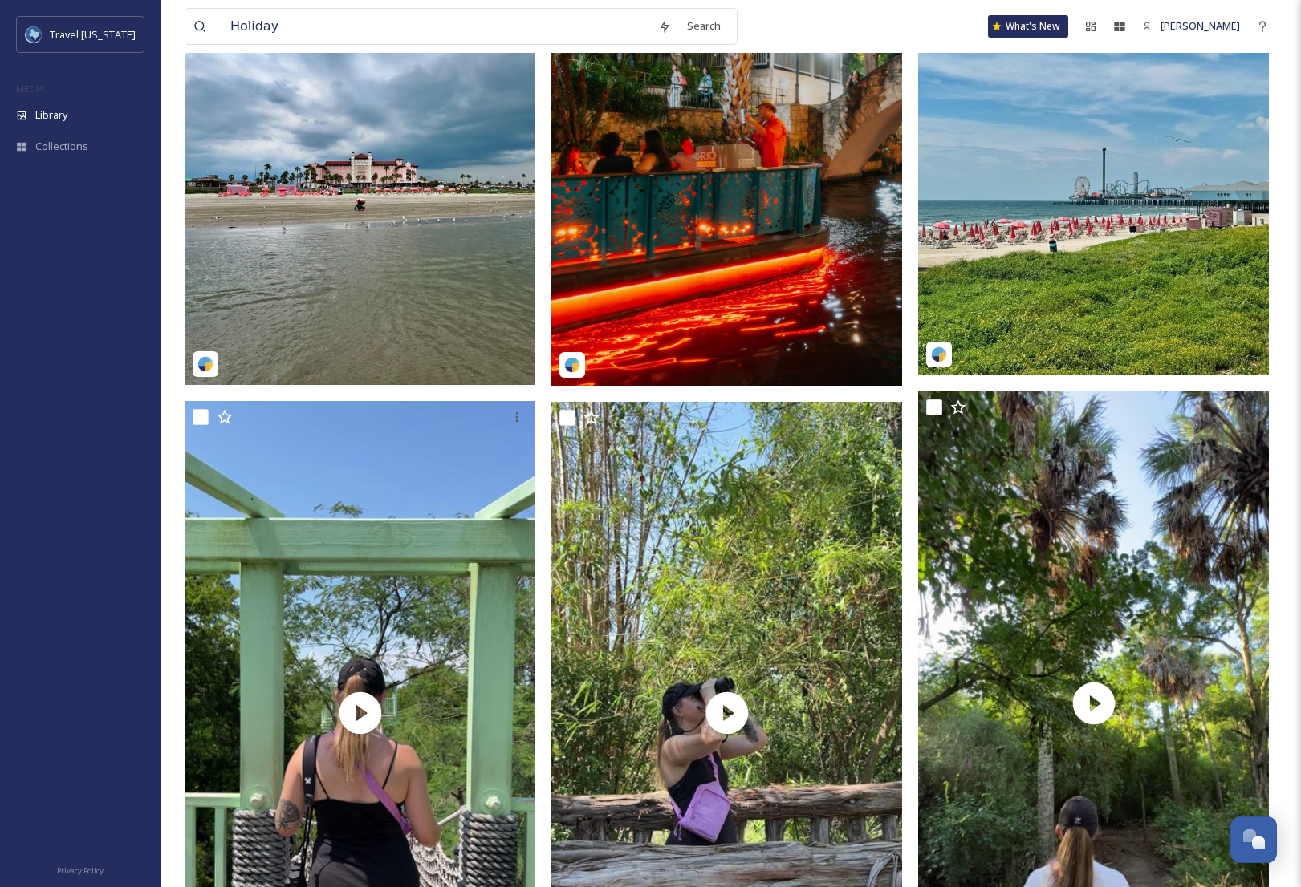
scroll to position [321, 0]
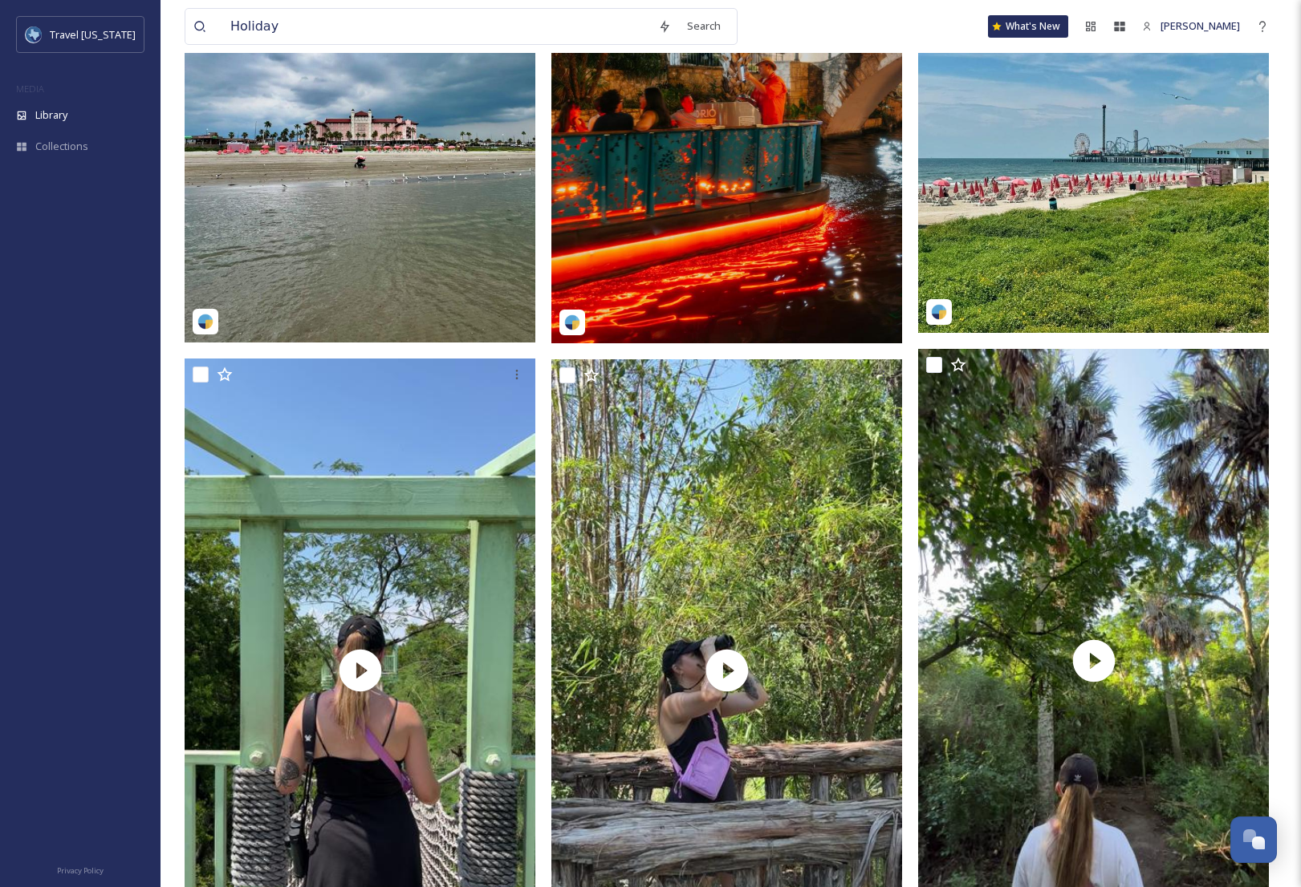
click at [1088, 189] on img at bounding box center [1093, 104] width 351 height 457
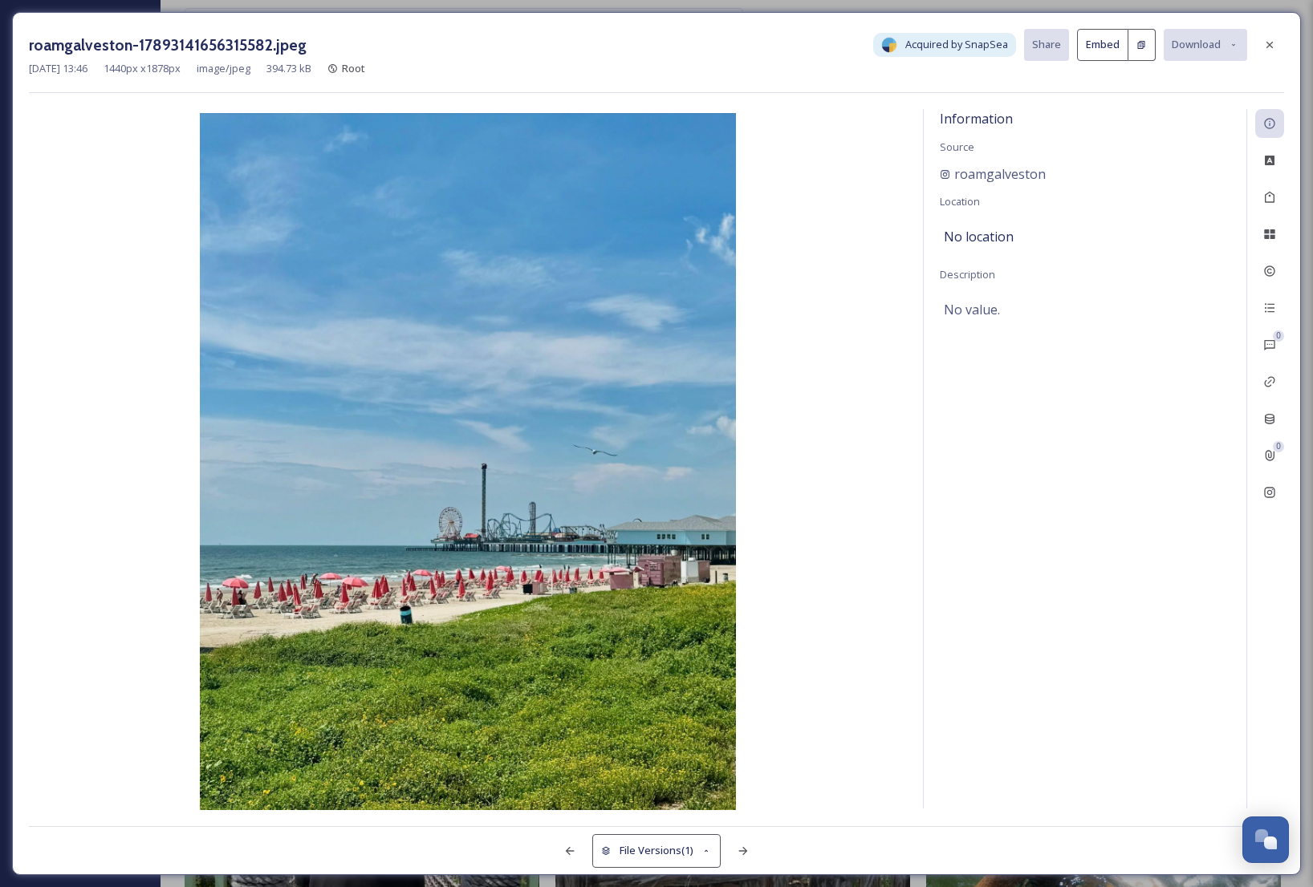
click at [1270, 45] on icon at bounding box center [1269, 45] width 13 height 13
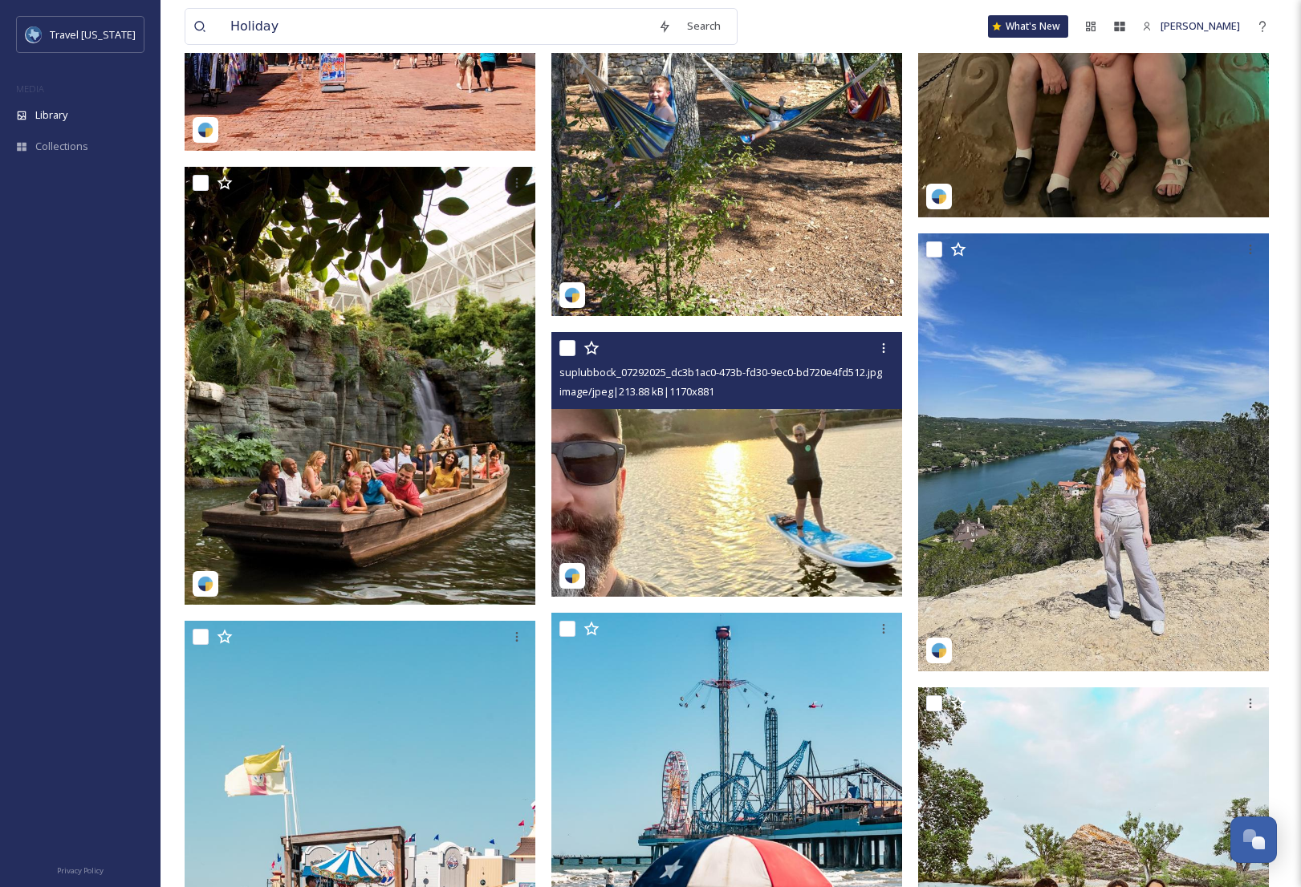
scroll to position [3370, 0]
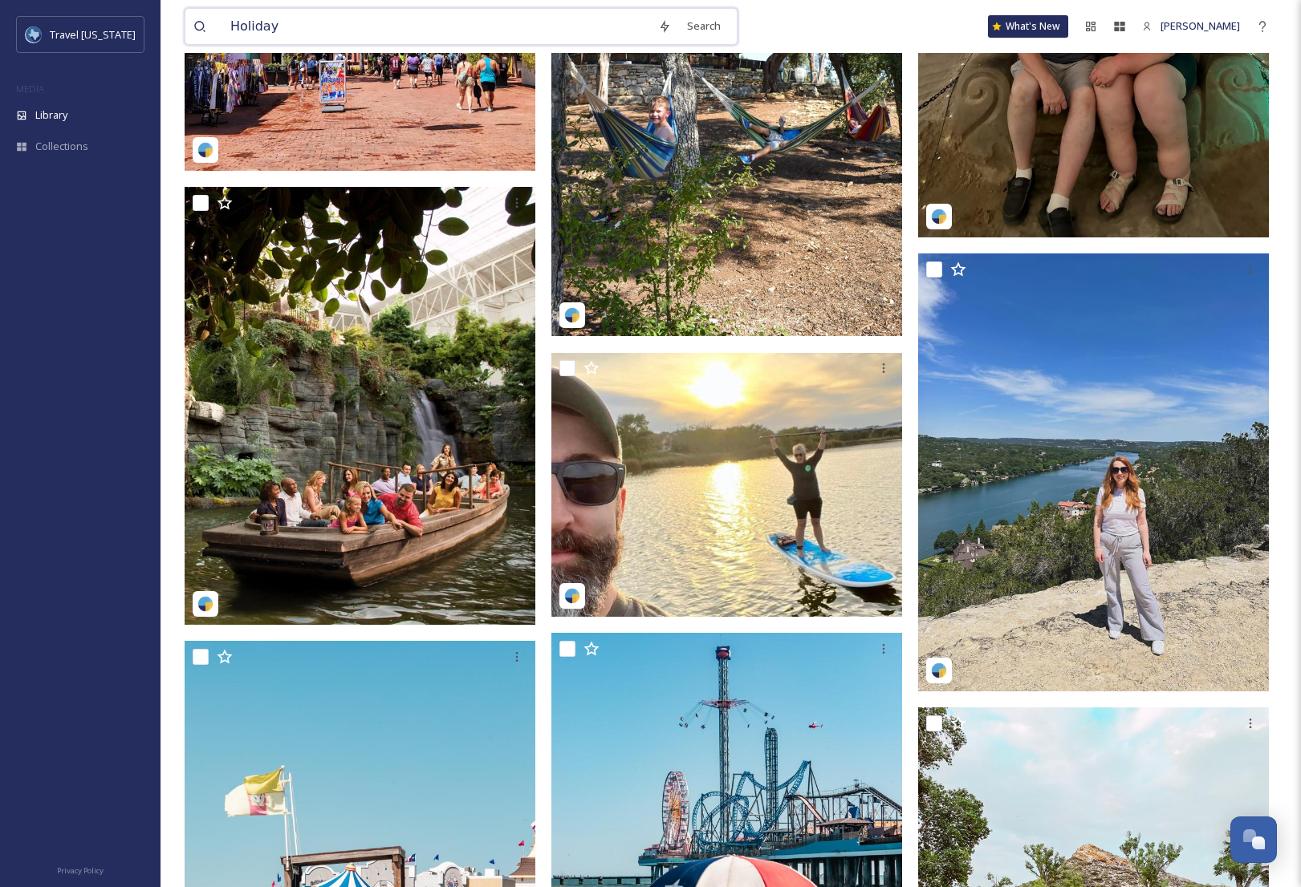
drag, startPoint x: 282, startPoint y: 30, endPoint x: 181, endPoint y: 29, distance: 100.3
type input "Christmas"
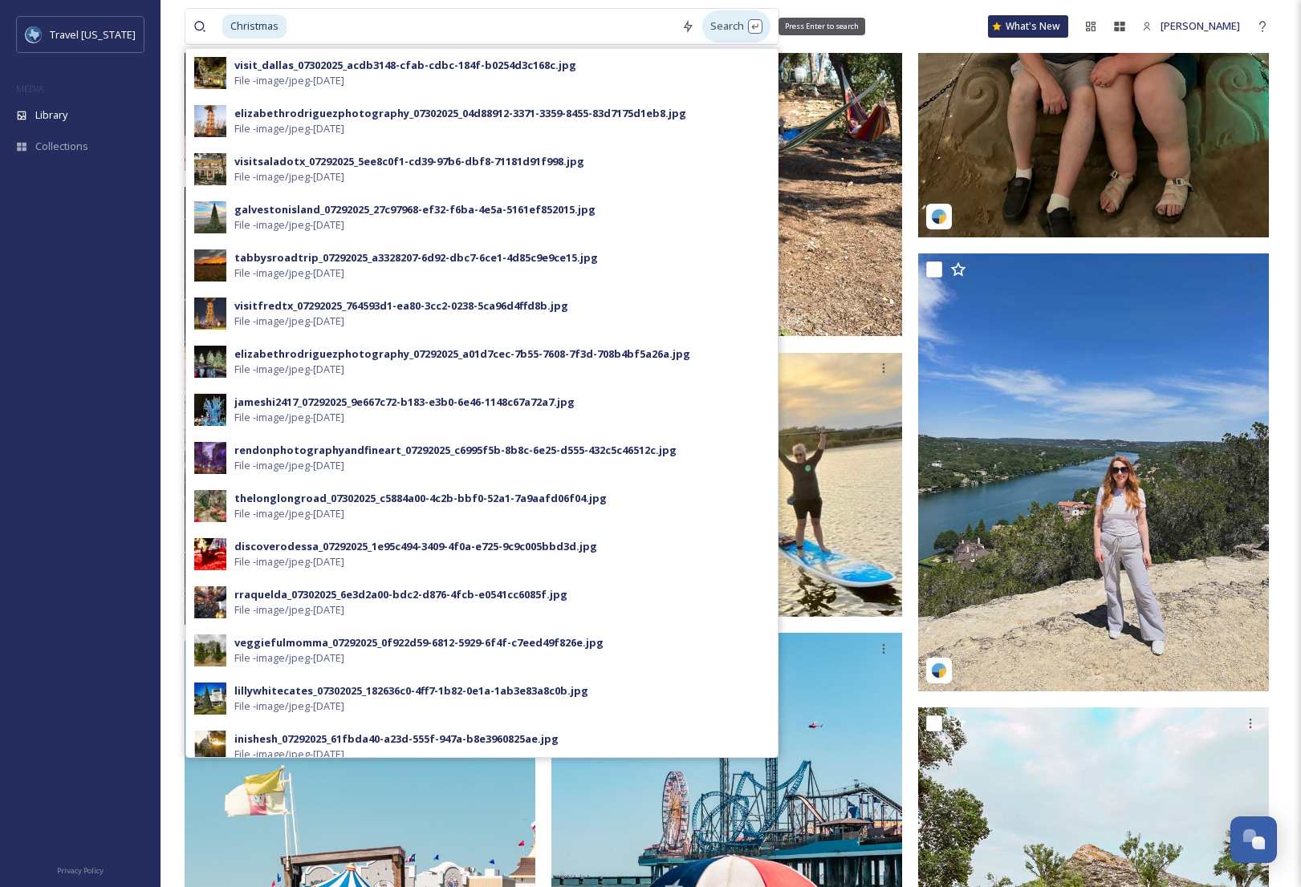
click at [712, 26] on div "Search Press Enter to search" at bounding box center [736, 25] width 68 height 31
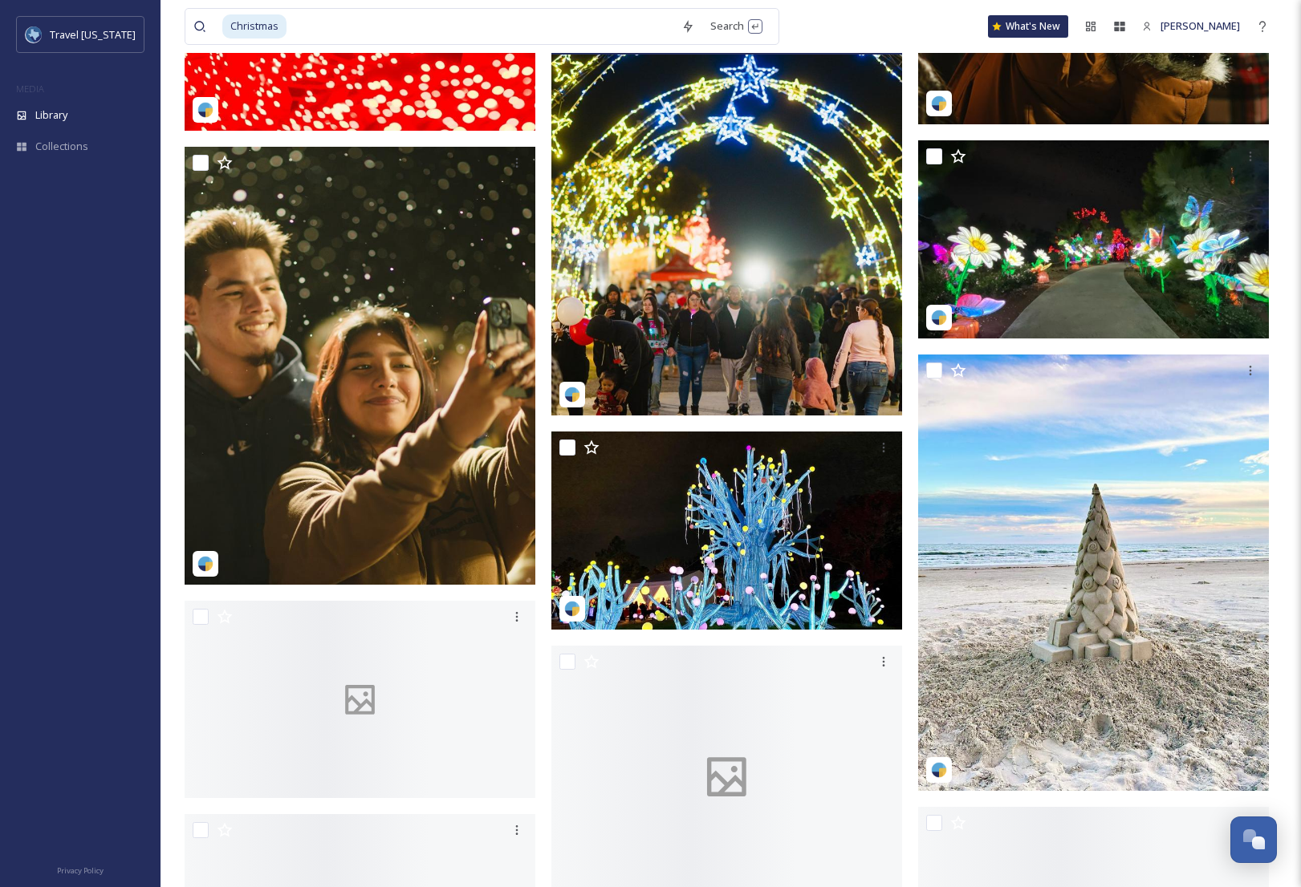
scroll to position [6419, 0]
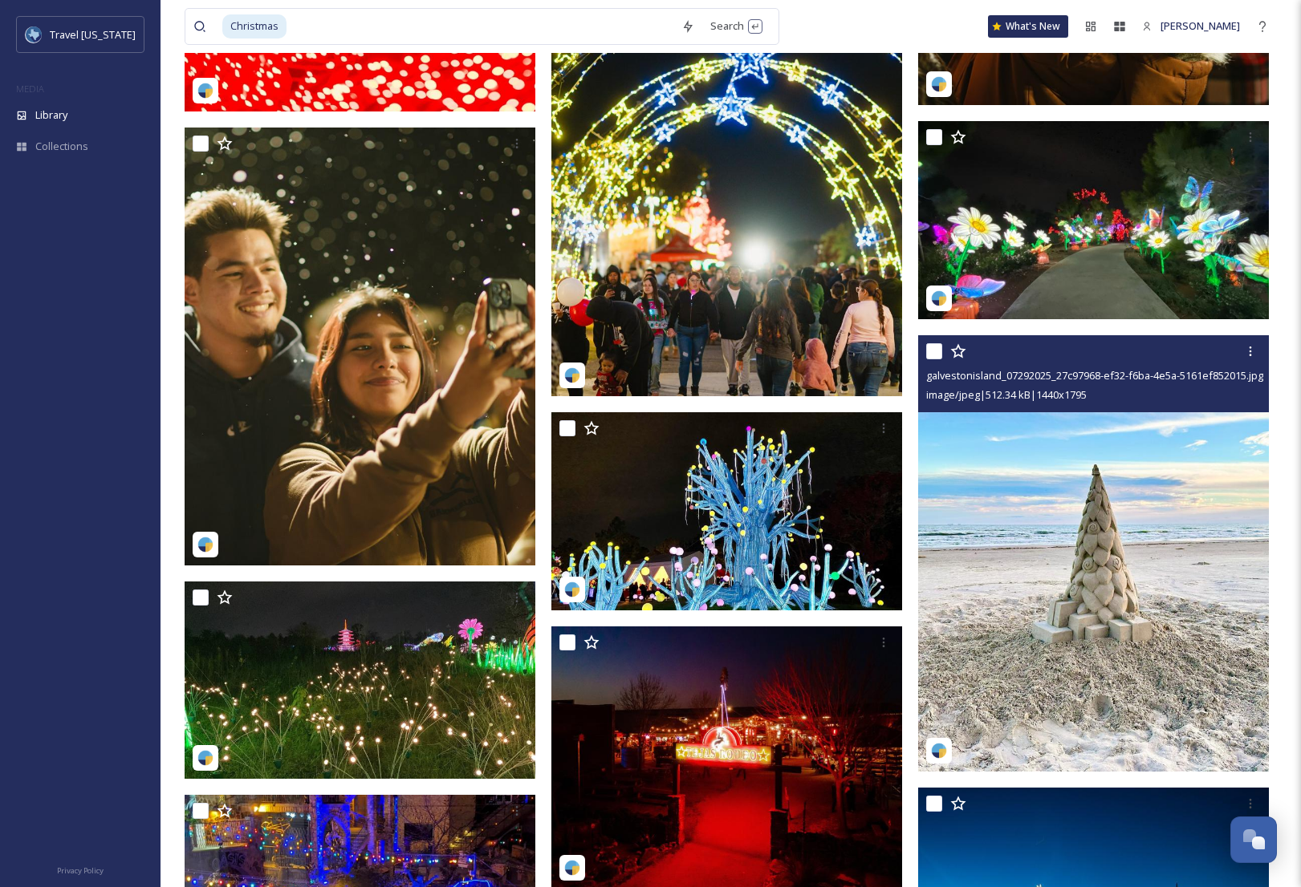
click at [1088, 585] on img at bounding box center [1093, 553] width 351 height 436
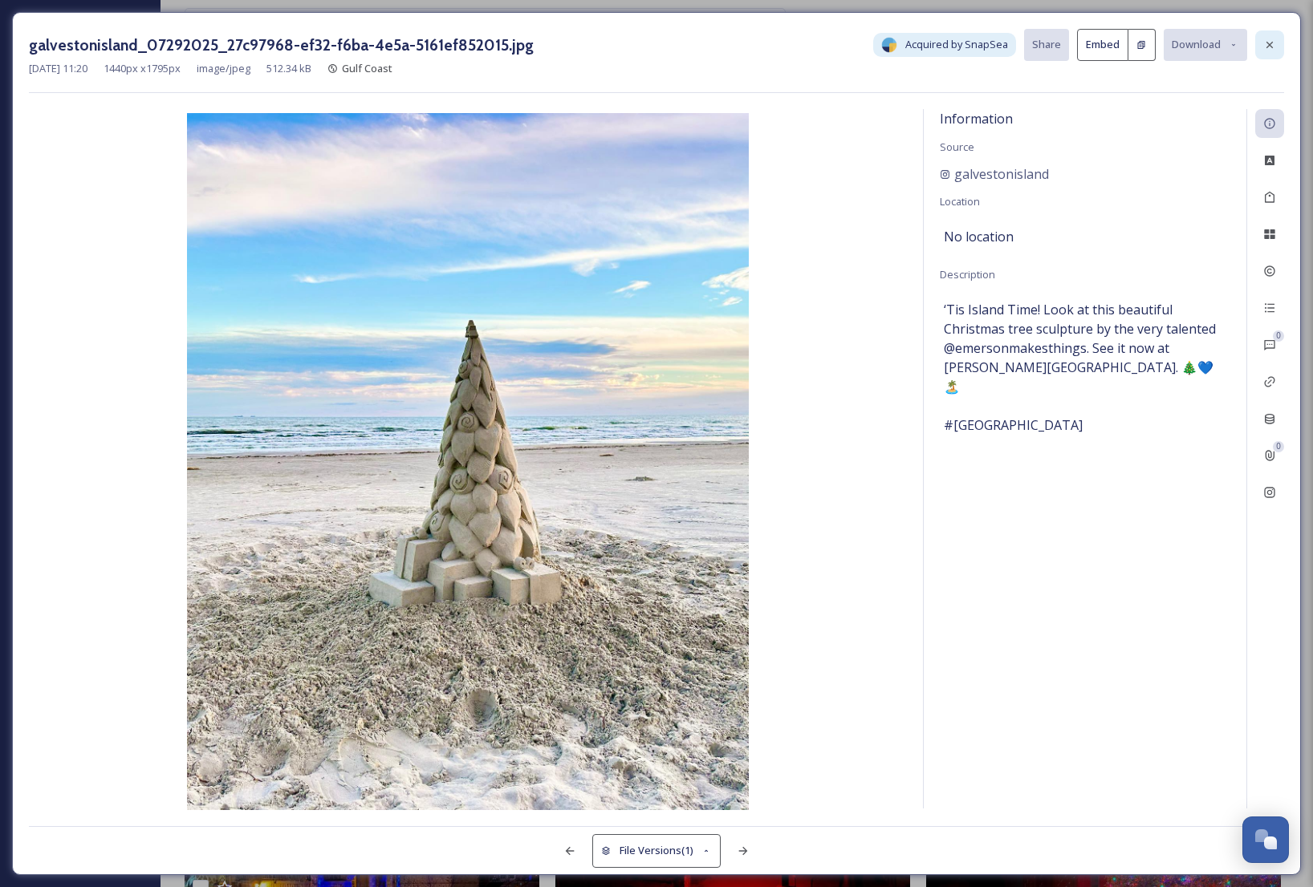
click at [1276, 43] on div at bounding box center [1269, 44] width 29 height 29
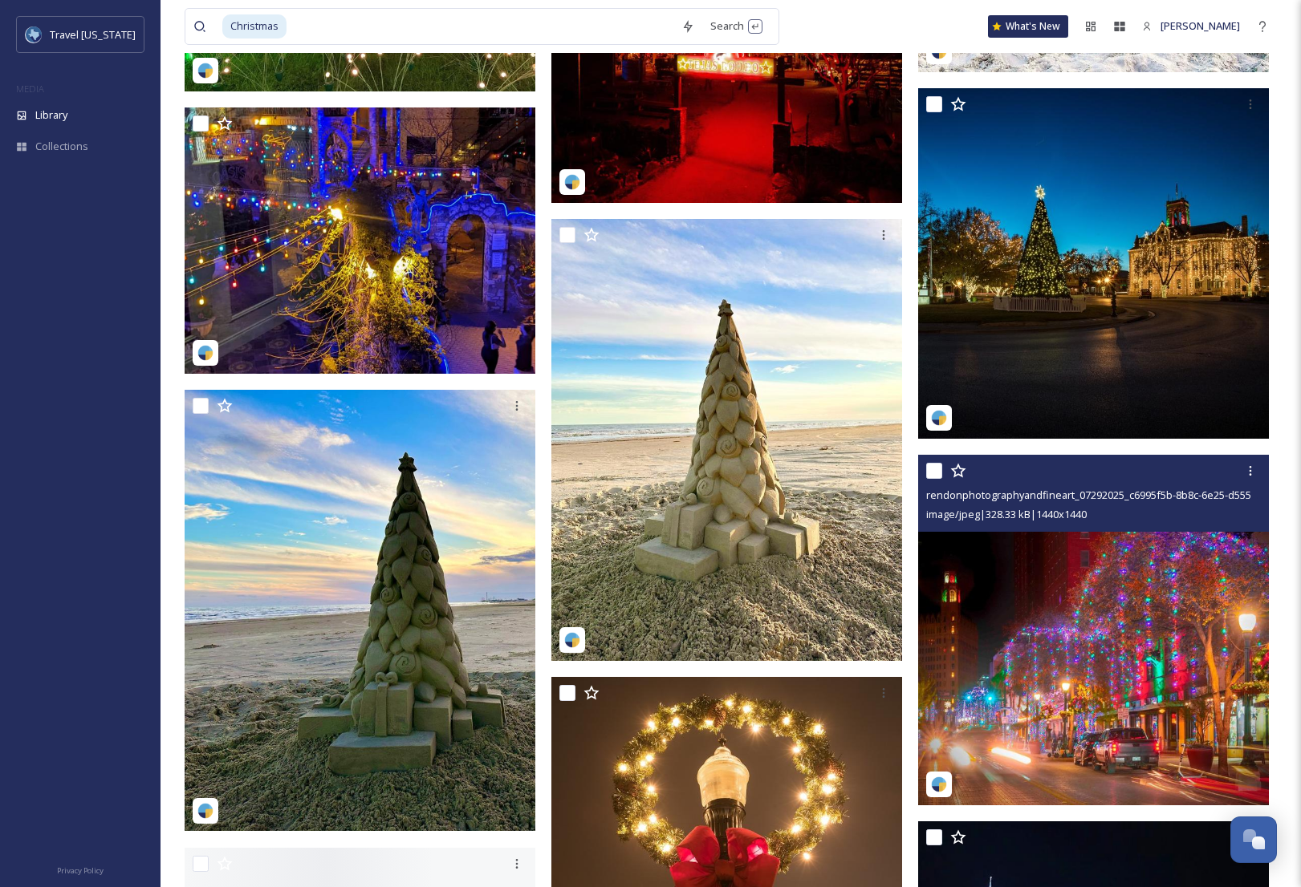
scroll to position [7221, 0]
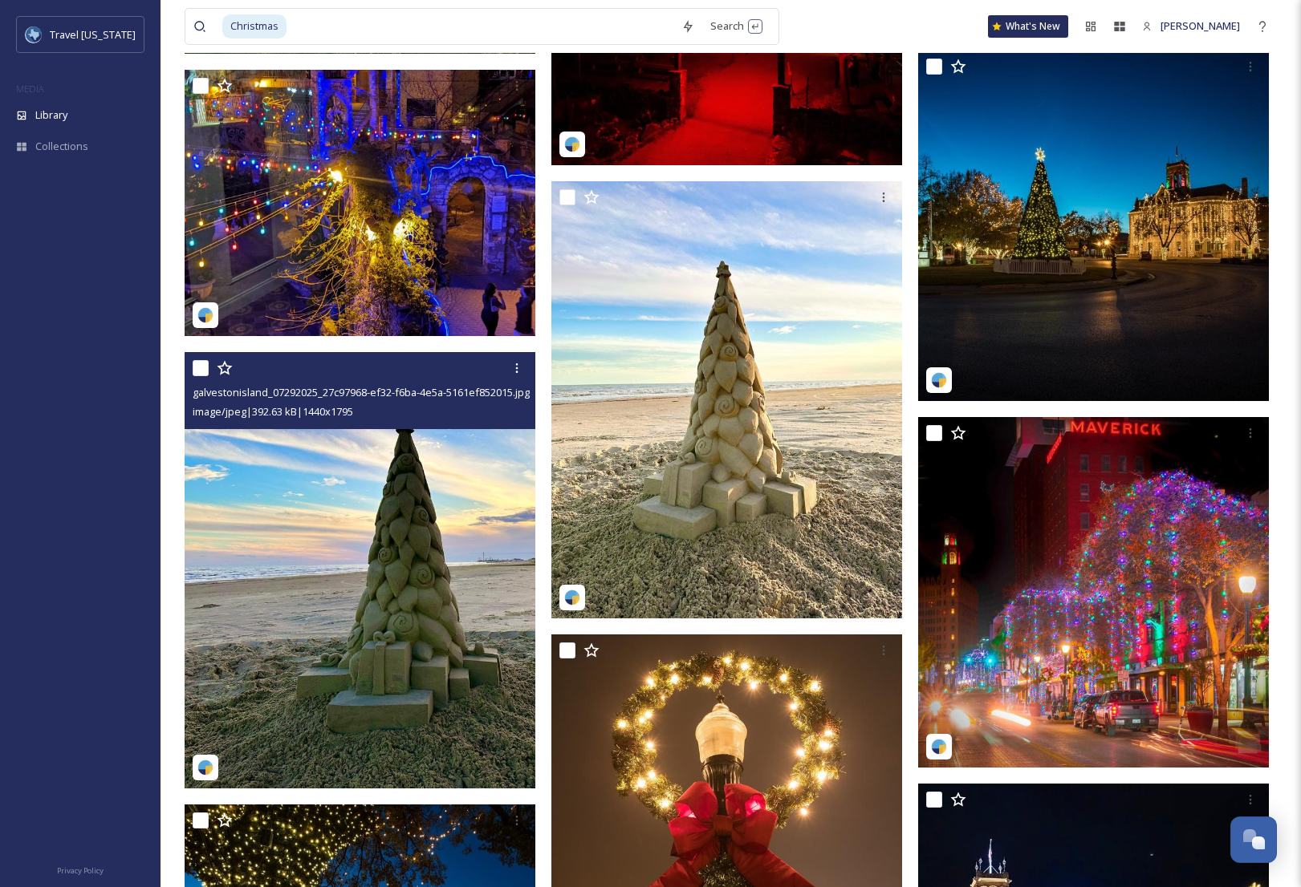
click at [395, 581] on img at bounding box center [360, 570] width 351 height 436
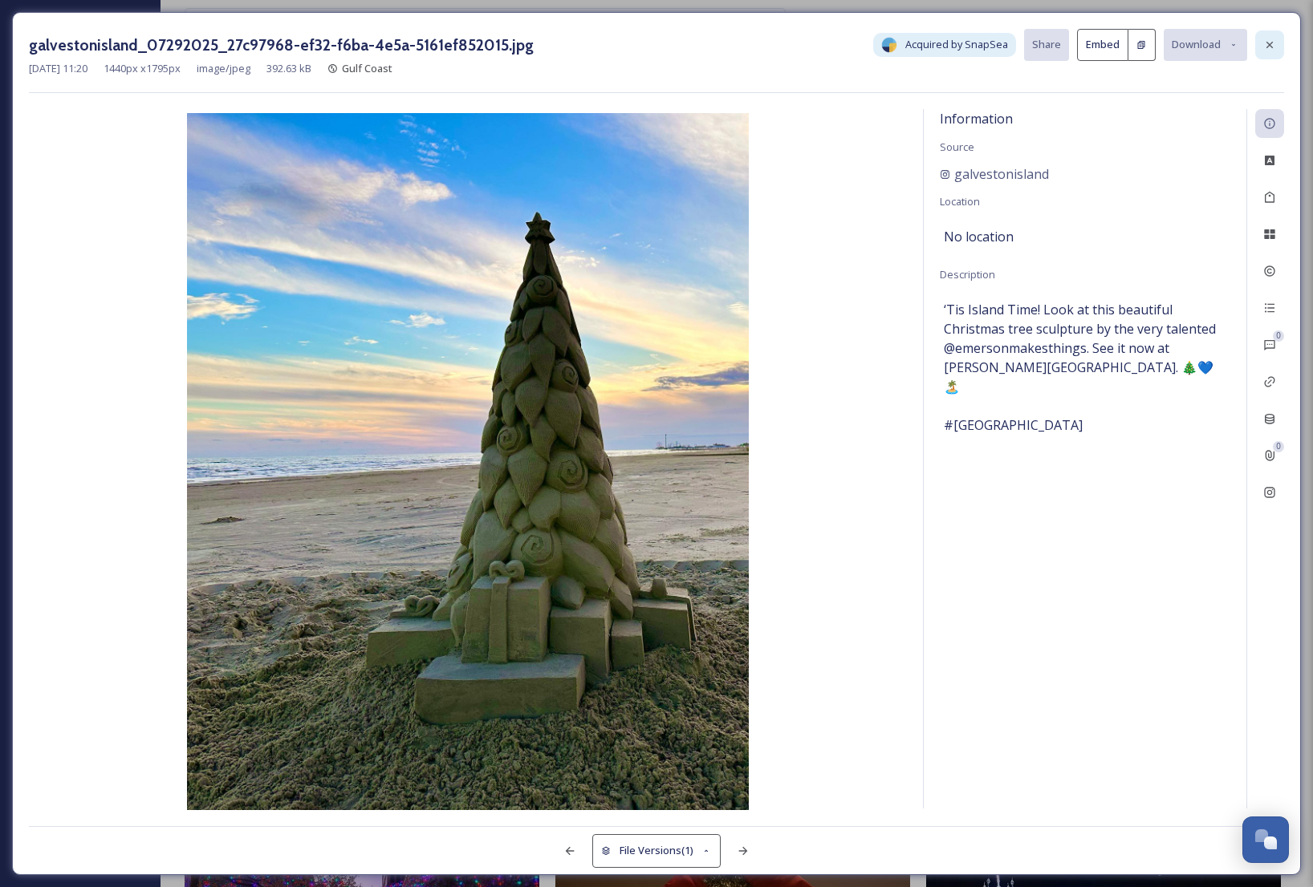
click at [1267, 45] on icon at bounding box center [1269, 45] width 13 height 13
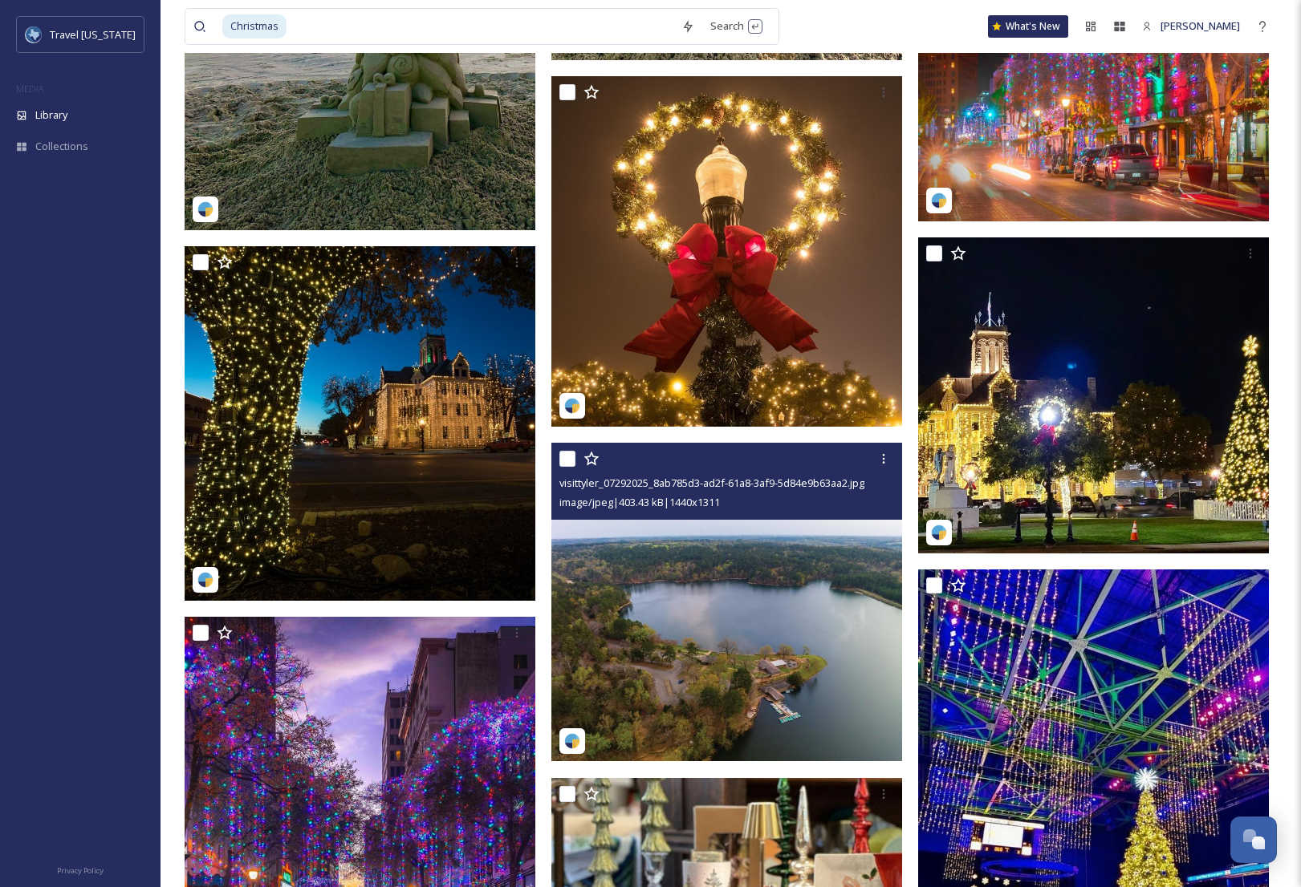
scroll to position [7783, 0]
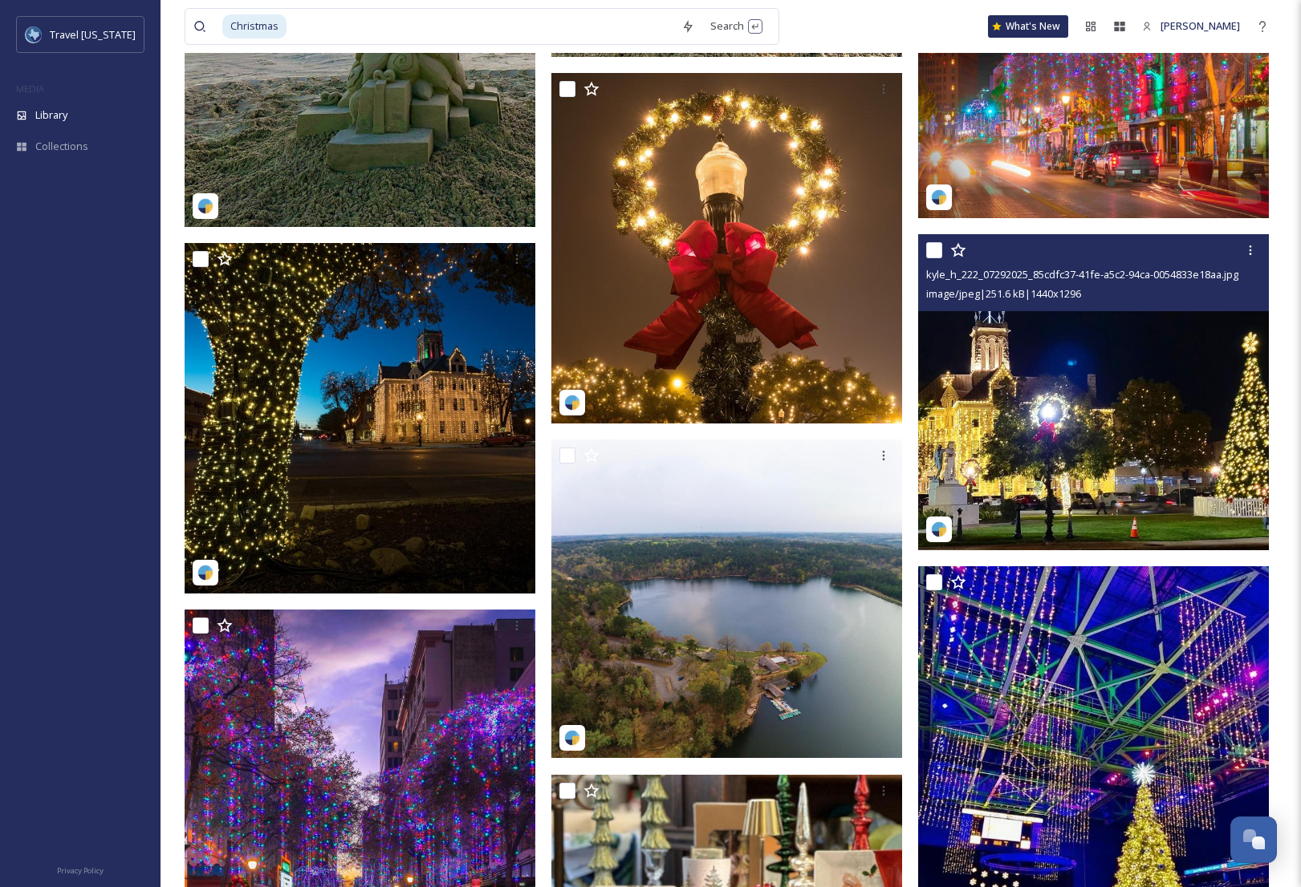
click at [1078, 456] on img at bounding box center [1093, 391] width 351 height 315
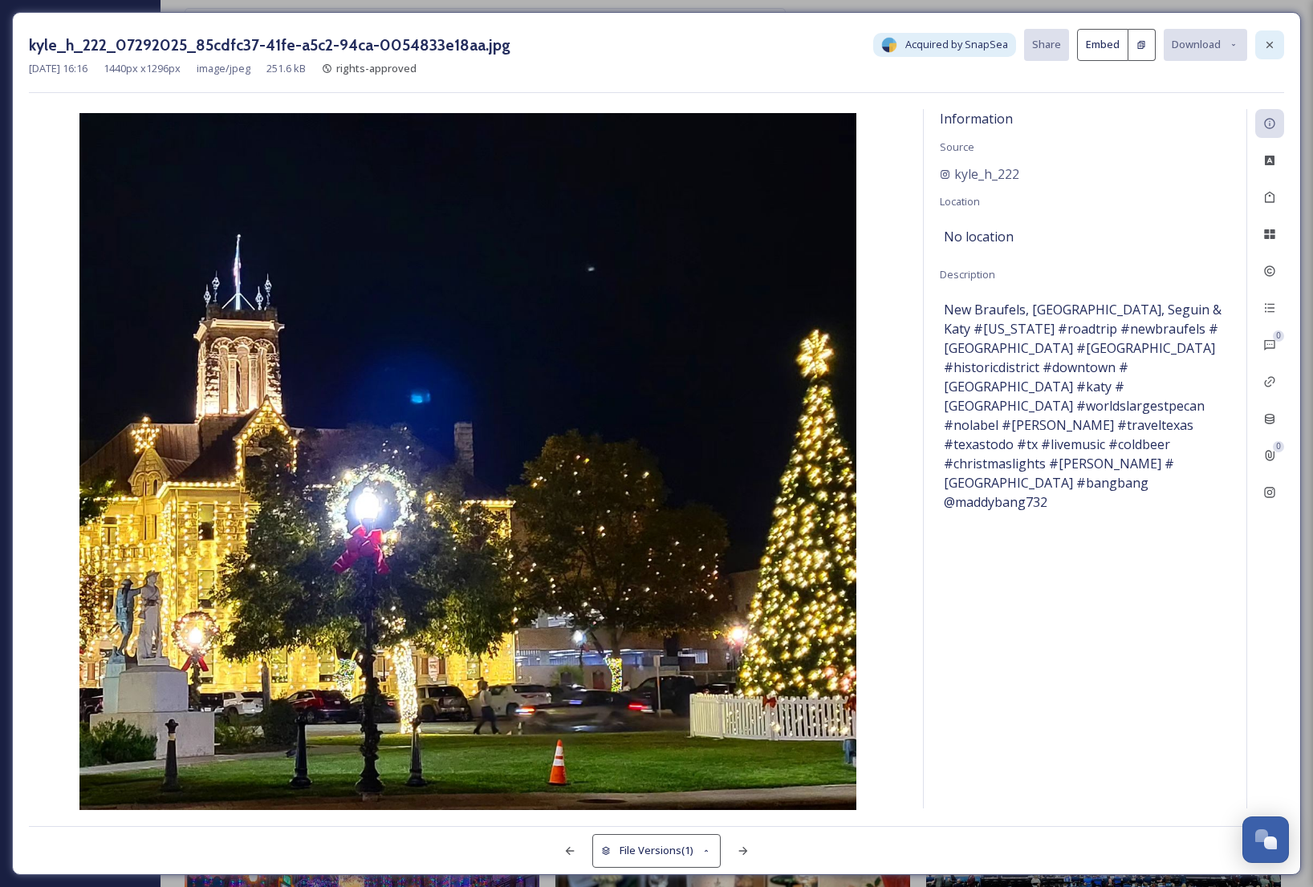
click at [1271, 45] on icon at bounding box center [1269, 45] width 13 height 13
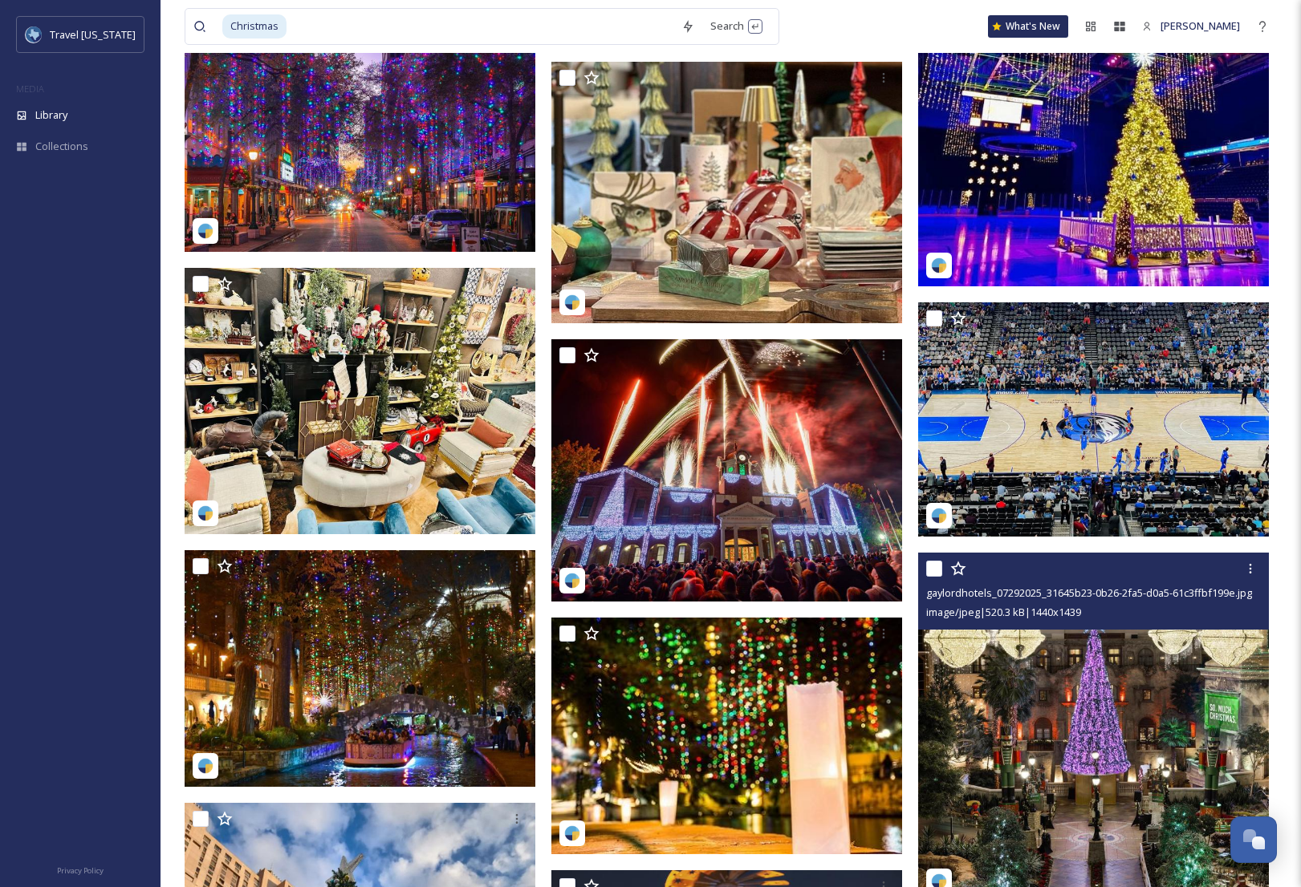
scroll to position [8585, 0]
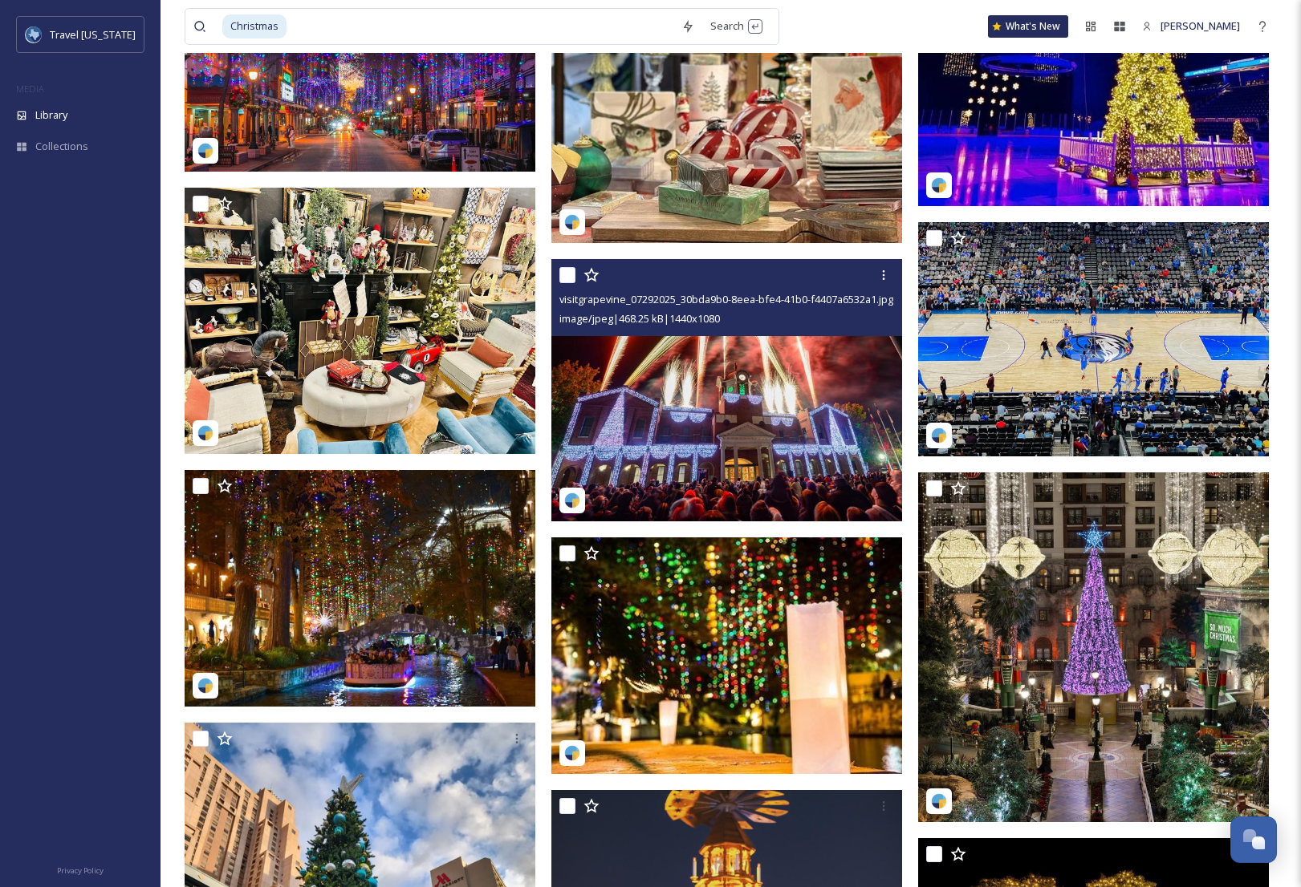
click at [726, 416] on img at bounding box center [726, 390] width 351 height 263
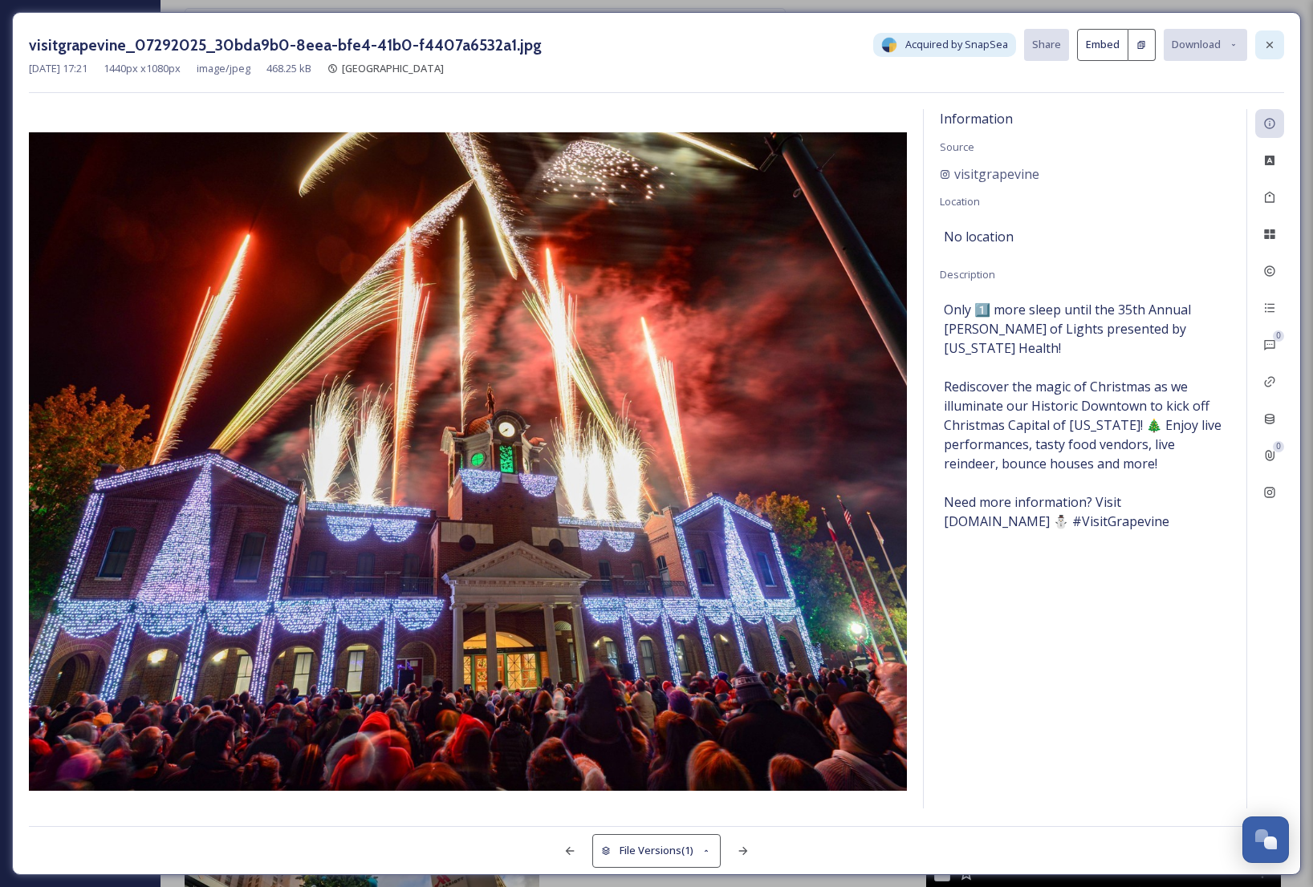
click at [1271, 39] on icon at bounding box center [1269, 45] width 13 height 13
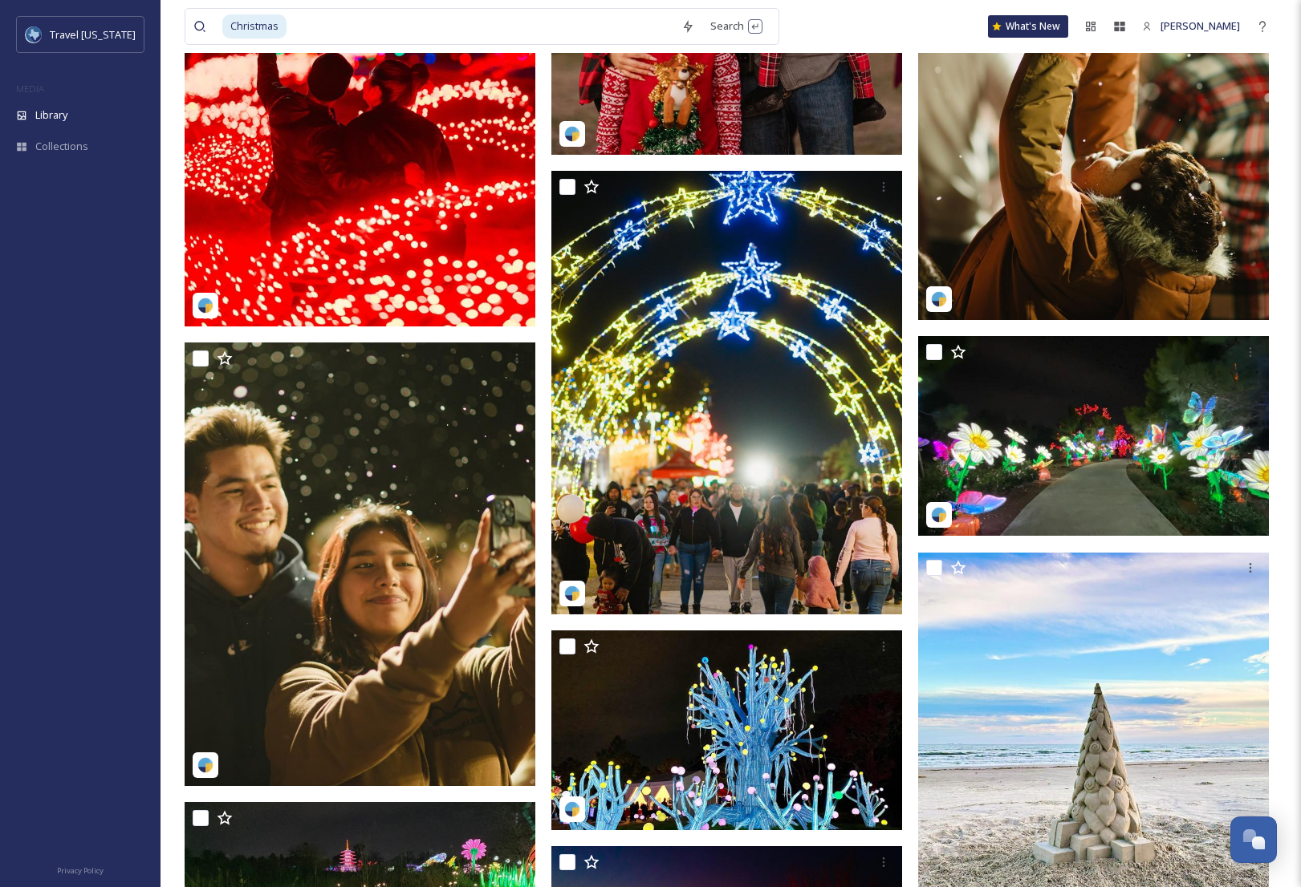
scroll to position [6018, 0]
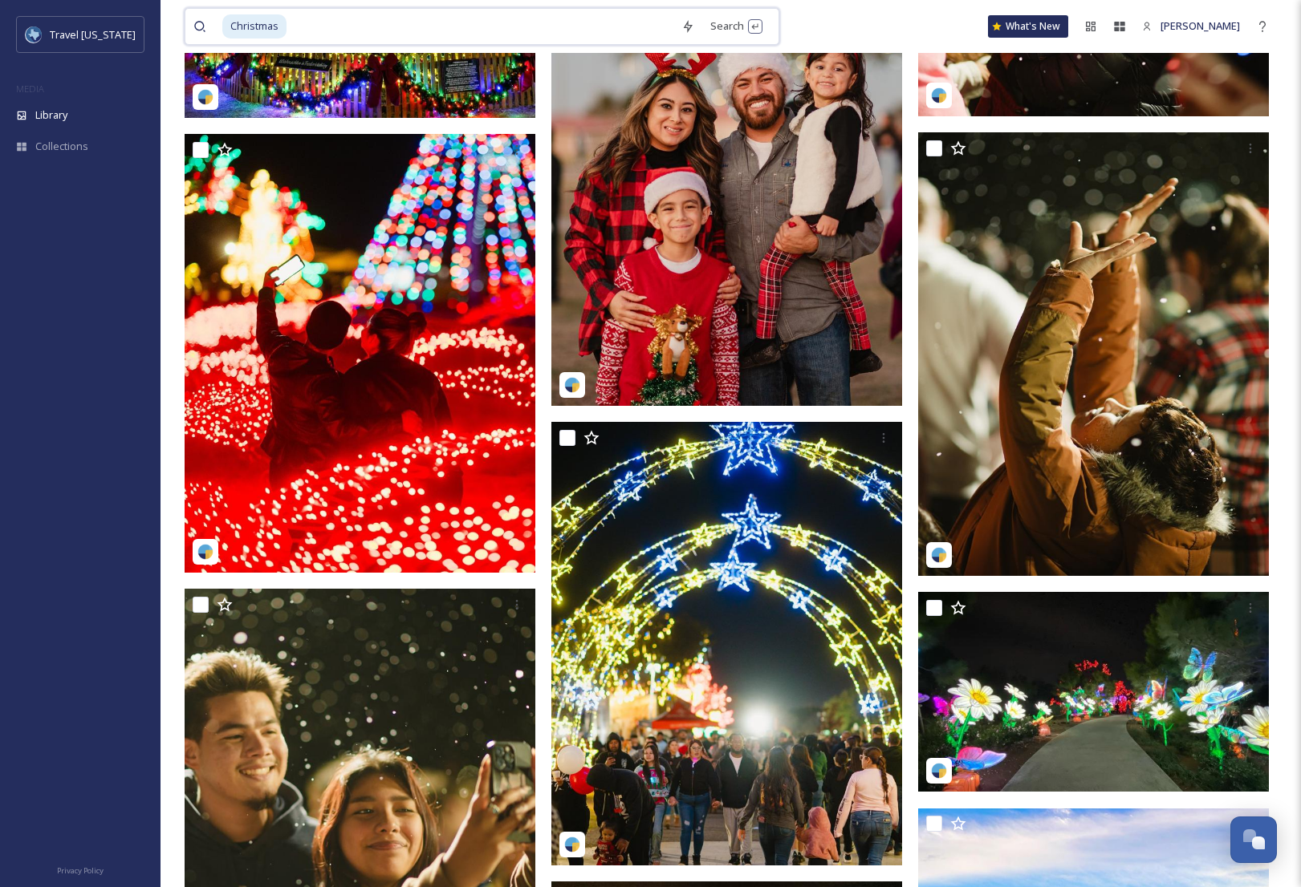
click at [461, 27] on input at bounding box center [480, 26] width 385 height 35
type input "C"
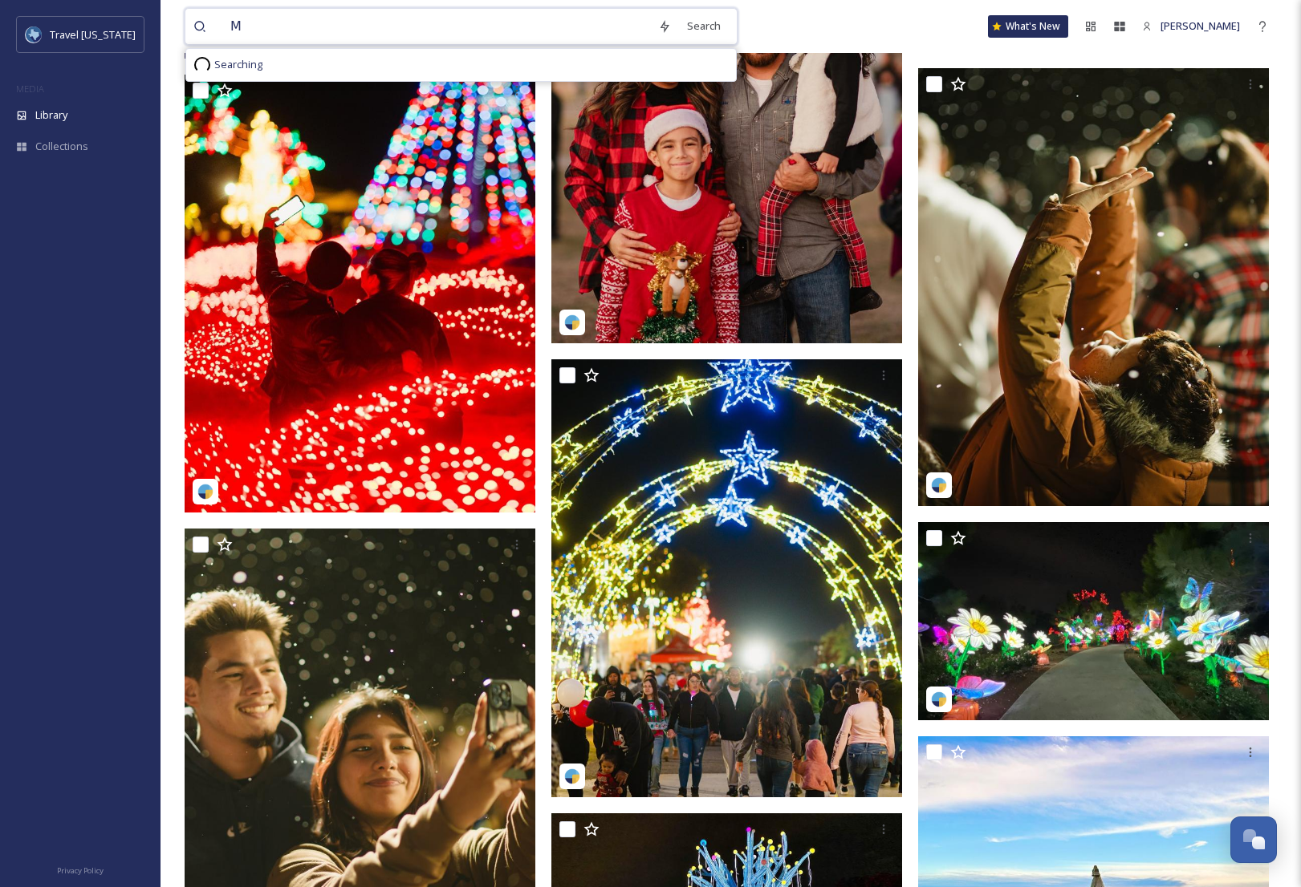
scroll to position [5957, 0]
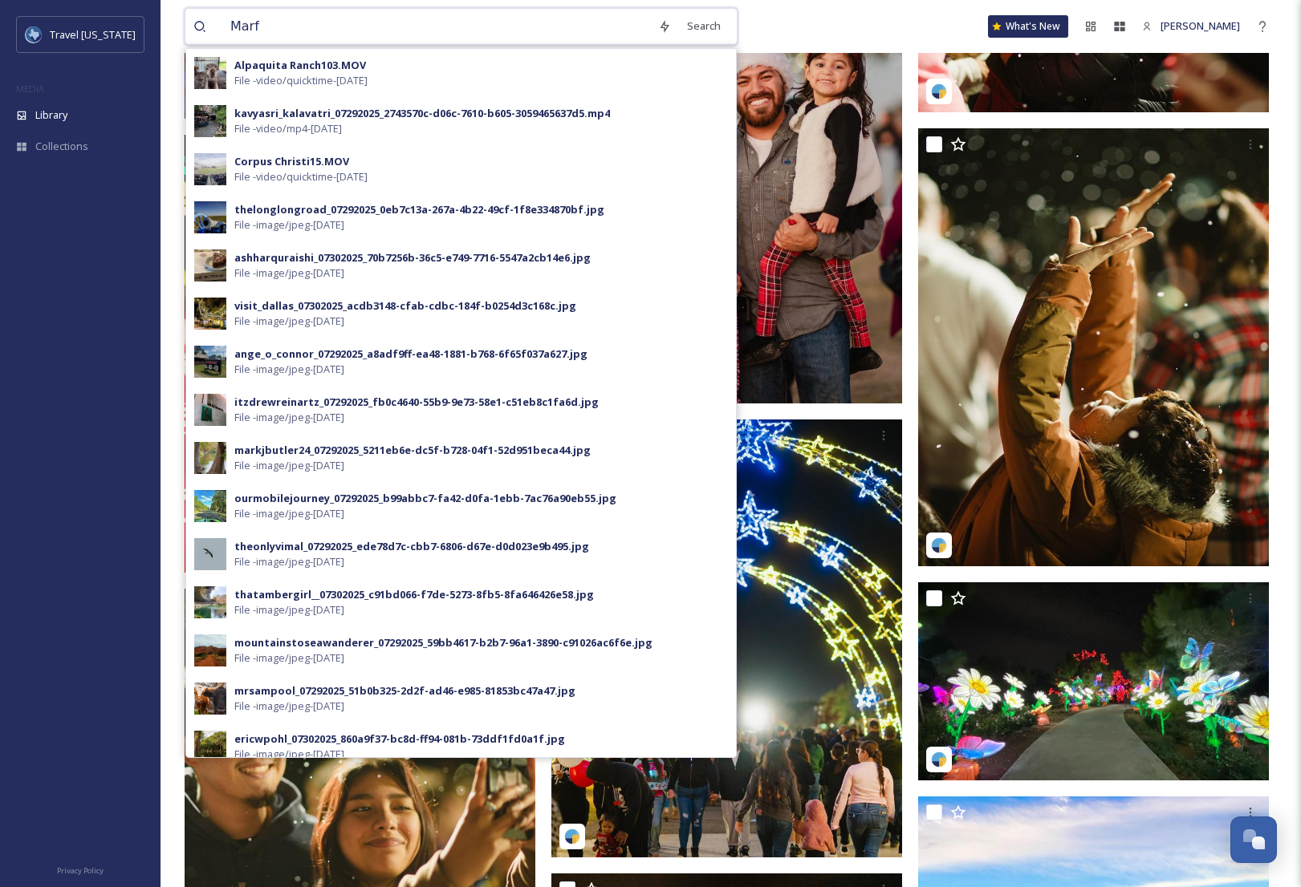
type input "Marfa"
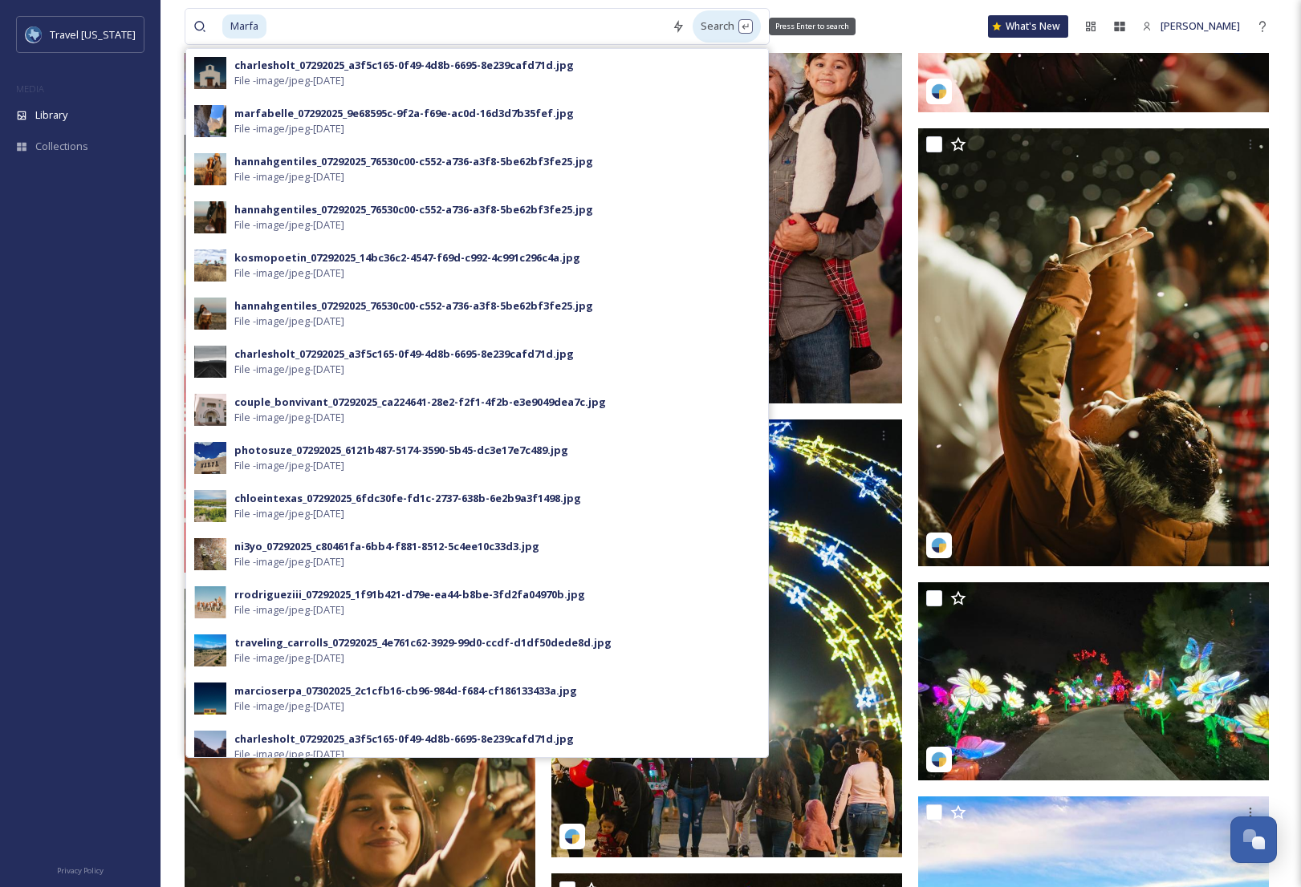
click at [708, 30] on div "Search Press Enter to search" at bounding box center [726, 25] width 68 height 31
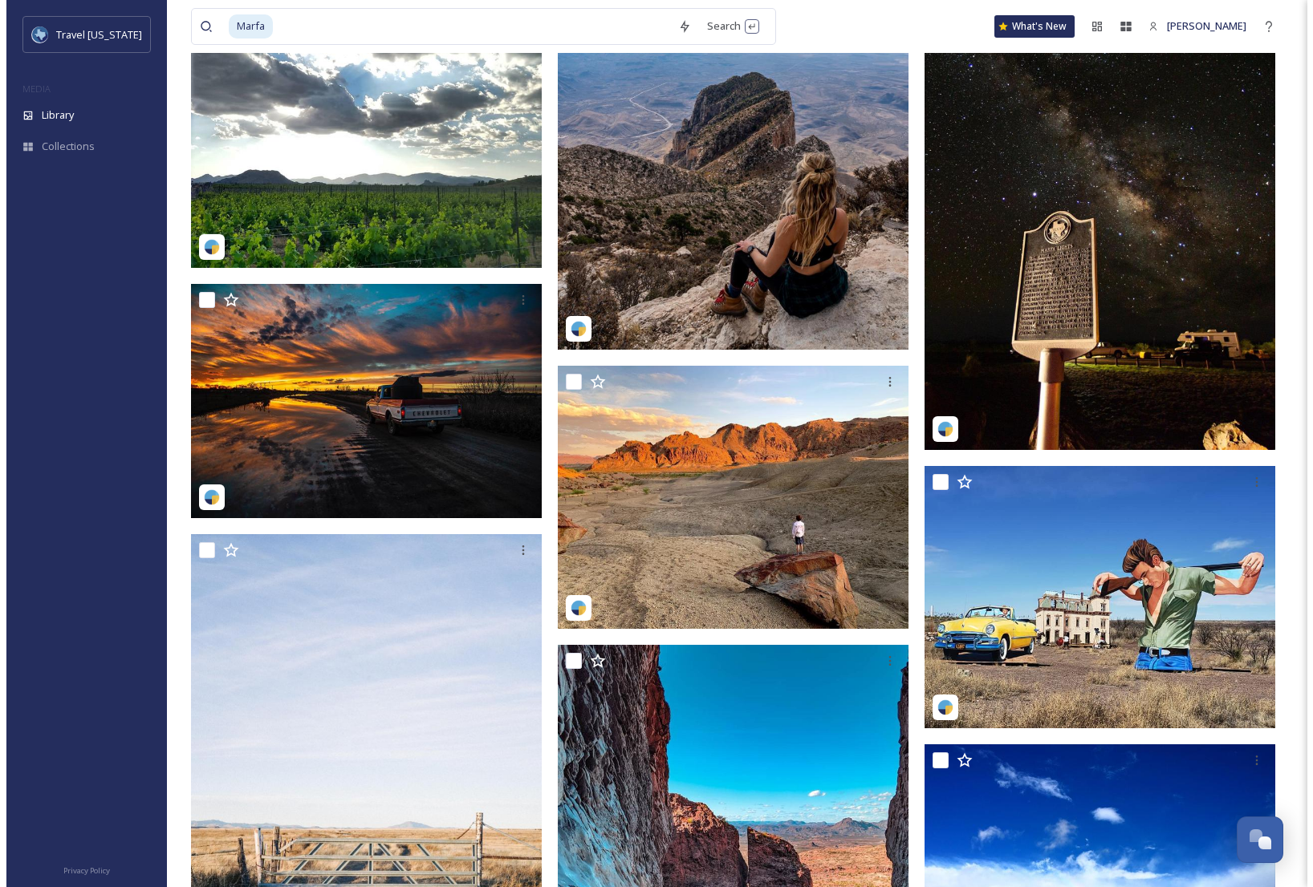
scroll to position [19284, 0]
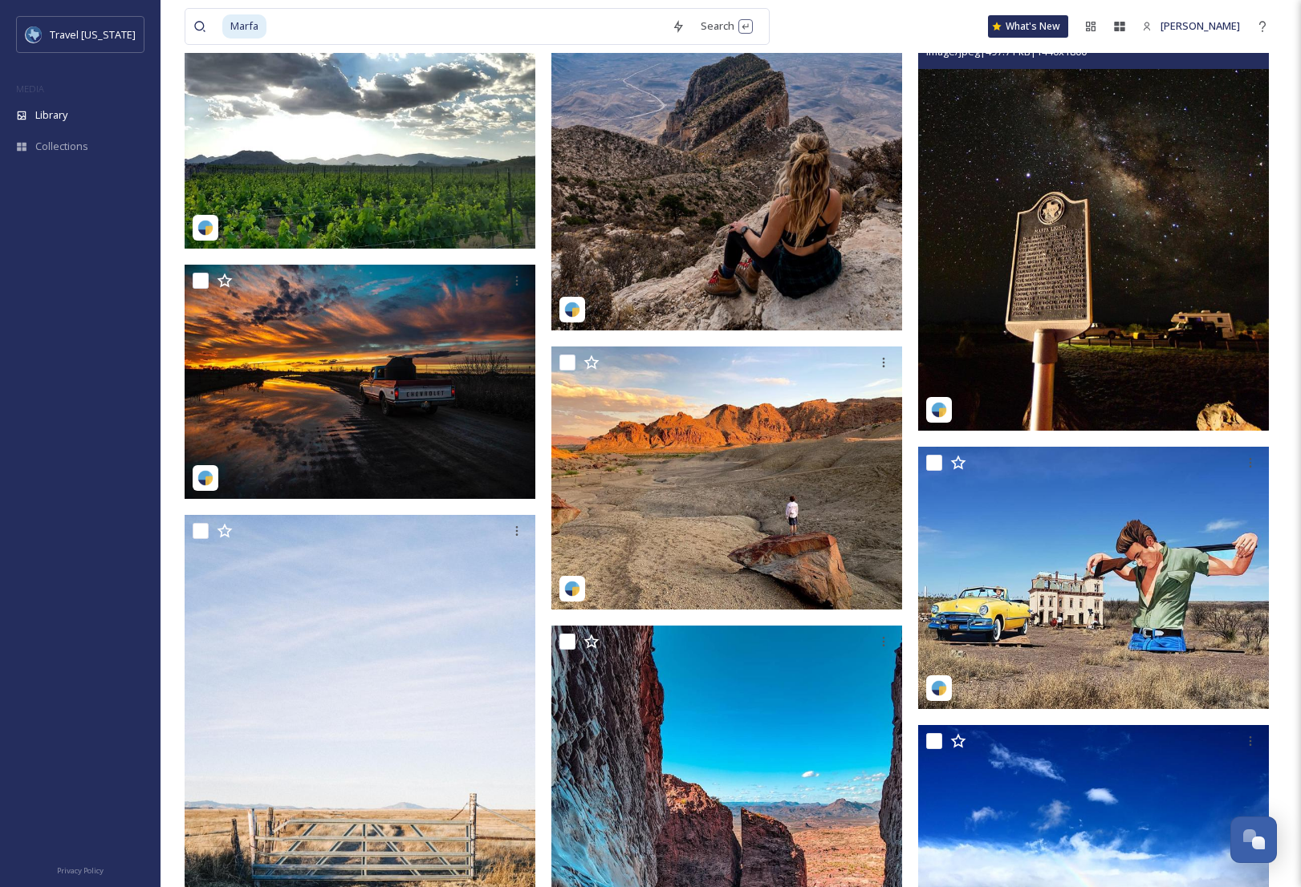
click at [1069, 264] on img at bounding box center [1093, 211] width 351 height 438
